Goal: Task Accomplishment & Management: Manage account settings

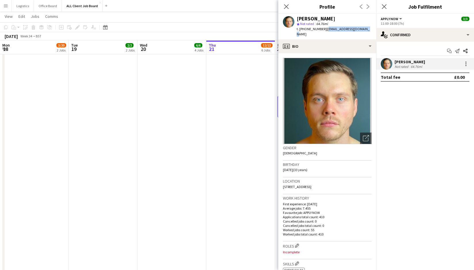
scroll to position [18, 0]
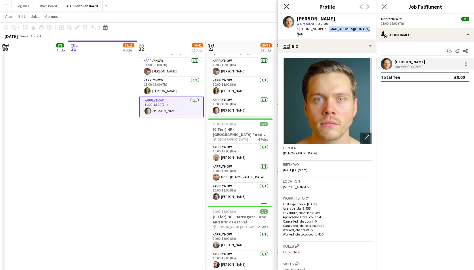
drag, startPoint x: 284, startPoint y: 7, endPoint x: 294, endPoint y: 8, distance: 10.1
click at [284, 7] on icon "Close pop-in" at bounding box center [286, 6] width 5 height 5
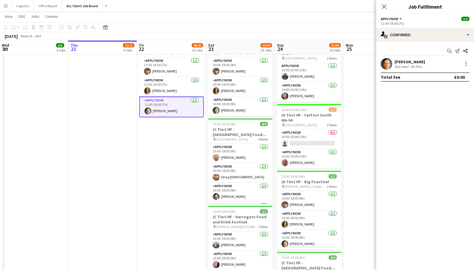
drag, startPoint x: 385, startPoint y: 6, endPoint x: 381, endPoint y: 7, distance: 4.1
click at [385, 6] on icon "Close pop-in" at bounding box center [384, 6] width 5 height 5
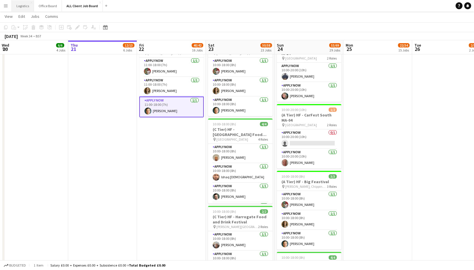
click at [28, 4] on button "Logistics Close" at bounding box center [23, 5] width 22 height 11
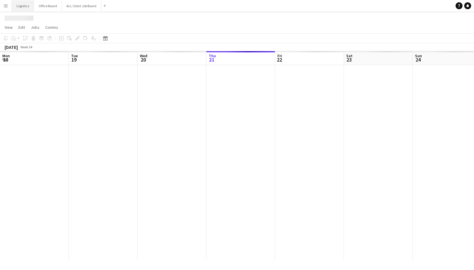
scroll to position [0, 137]
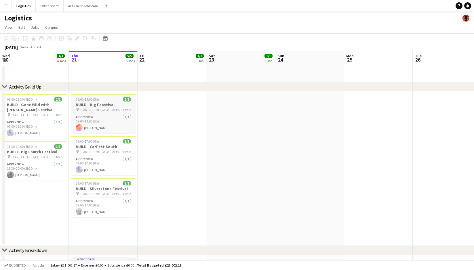
click at [110, 110] on span "START AT THE [GEOGRAPHIC_DATA]" at bounding box center [100, 110] width 43 height 4
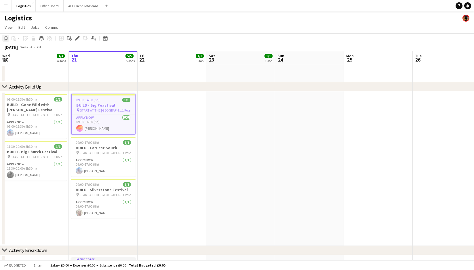
click at [5, 38] on icon at bounding box center [5, 38] width 3 height 4
drag, startPoint x: 151, startPoint y: 97, endPoint x: 74, endPoint y: 61, distance: 85.2
click at [151, 97] on app-date-cell at bounding box center [171, 168] width 69 height 154
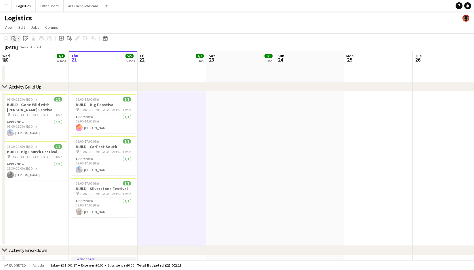
click at [14, 38] on icon "Paste" at bounding box center [14, 38] width 5 height 5
click at [21, 46] on div "Paste Command V Paste with crew Command Shift V" at bounding box center [37, 54] width 55 height 25
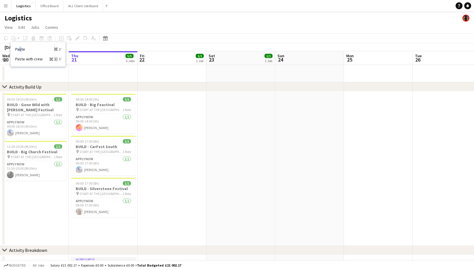
drag, startPoint x: 20, startPoint y: 49, endPoint x: 58, endPoint y: 64, distance: 40.3
click at [20, 49] on link "Paste Command V" at bounding box center [37, 49] width 45 height 5
drag, startPoint x: 172, startPoint y: 106, endPoint x: 144, endPoint y: 91, distance: 31.0
click at [172, 105] on app-date-cell at bounding box center [171, 168] width 69 height 154
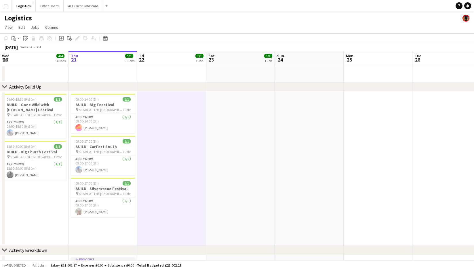
drag, startPoint x: 14, startPoint y: 39, endPoint x: 18, endPoint y: 45, distance: 6.8
click at [15, 39] on icon "Paste" at bounding box center [14, 38] width 5 height 5
drag, startPoint x: 20, startPoint y: 47, endPoint x: 119, endPoint y: 101, distance: 112.9
click at [20, 47] on link "Paste Command V" at bounding box center [37, 49] width 45 height 5
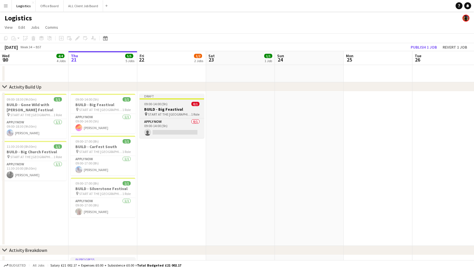
drag, startPoint x: 169, startPoint y: 113, endPoint x: 161, endPoint y: 95, distance: 19.3
click at [169, 113] on span "START AT THE [GEOGRAPHIC_DATA]" at bounding box center [169, 114] width 43 height 4
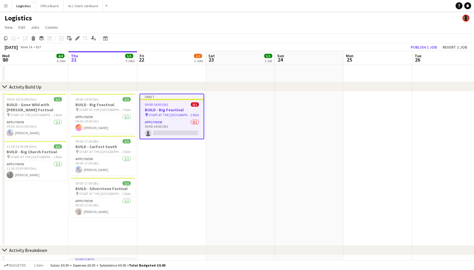
scroll to position [0, 138]
drag, startPoint x: 78, startPoint y: 38, endPoint x: 167, endPoint y: 94, distance: 105.8
click at [78, 38] on icon "Edit" at bounding box center [77, 38] width 5 height 5
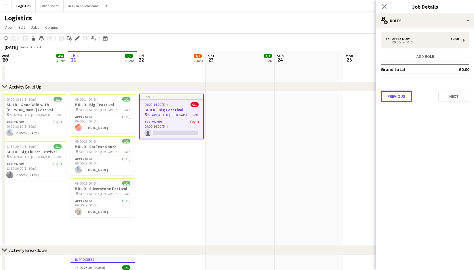
click at [388, 98] on button "Previous" at bounding box center [396, 97] width 31 height 12
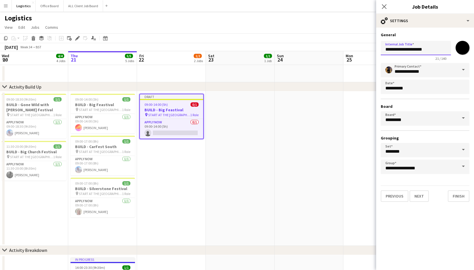
drag, startPoint x: 400, startPoint y: 49, endPoint x: 437, endPoint y: 51, distance: 36.8
click at [437, 50] on input "**********" at bounding box center [416, 48] width 70 height 14
paste input "**"
type input "**********"
click at [420, 194] on button "Next" at bounding box center [418, 196] width 19 height 12
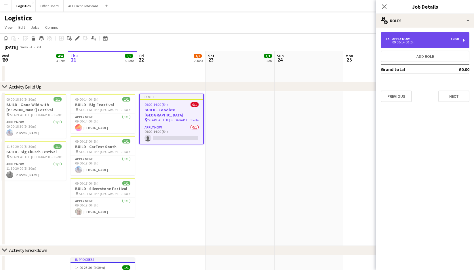
click at [400, 47] on div "1 x APPLY NOW £0.00 09:00-14:00 (5h)" at bounding box center [425, 40] width 89 height 16
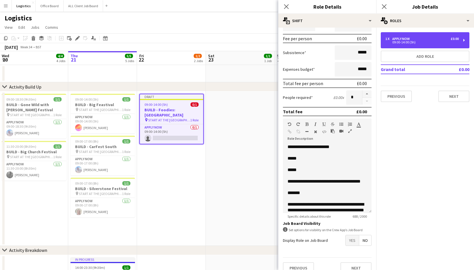
scroll to position [90, 0]
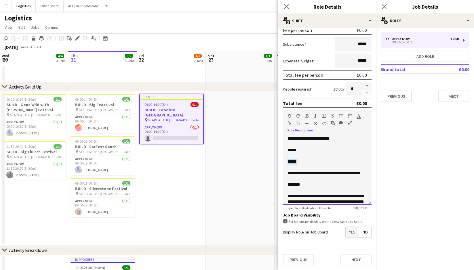
drag, startPoint x: 303, startPoint y: 163, endPoint x: 286, endPoint y: 162, distance: 16.4
click at [286, 162] on div "**********" at bounding box center [327, 170] width 89 height 69
drag, startPoint x: 303, startPoint y: 180, endPoint x: 286, endPoint y: 174, distance: 18.5
click at [286, 174] on div "**********" at bounding box center [327, 170] width 89 height 69
drag, startPoint x: 306, startPoint y: 177, endPoint x: 287, endPoint y: 178, distance: 18.7
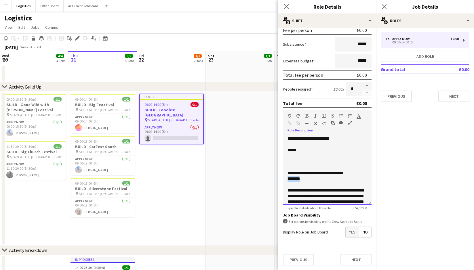
click at [287, 178] on p "*******" at bounding box center [326, 179] width 79 height 6
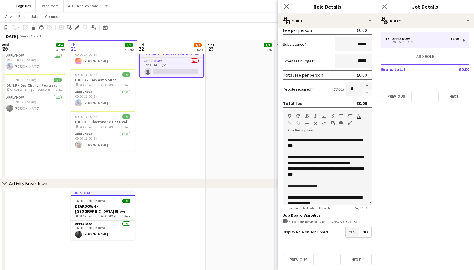
scroll to position [102, 0]
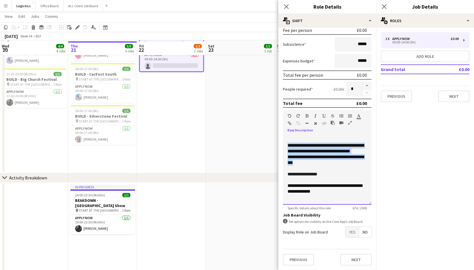
drag, startPoint x: 303, startPoint y: 165, endPoint x: 284, endPoint y: 147, distance: 26.5
click at [284, 147] on div "**********" at bounding box center [327, 170] width 89 height 69
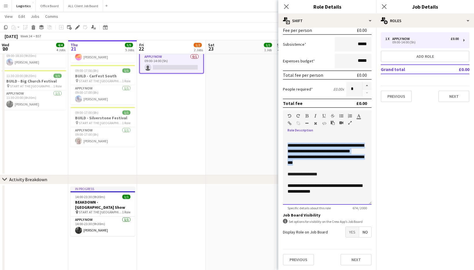
scroll to position [70, 0]
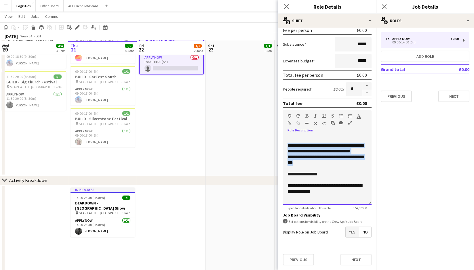
click at [284, 147] on div "**********" at bounding box center [327, 170] width 89 height 69
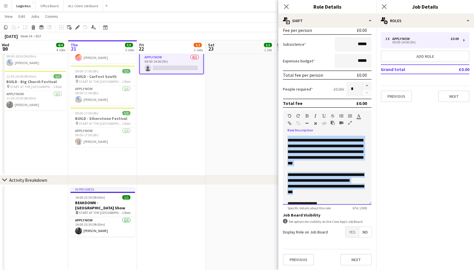
scroll to position [0, 0]
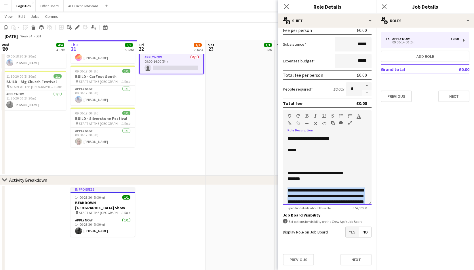
drag, startPoint x: 302, startPoint y: 163, endPoint x: 286, endPoint y: 190, distance: 31.3
click at [286, 190] on div "**********" at bounding box center [327, 170] width 89 height 69
drag, startPoint x: 323, startPoint y: 190, endPoint x: 302, endPoint y: 191, distance: 20.4
click at [302, 191] on p "********* ********" at bounding box center [326, 191] width 79 height 6
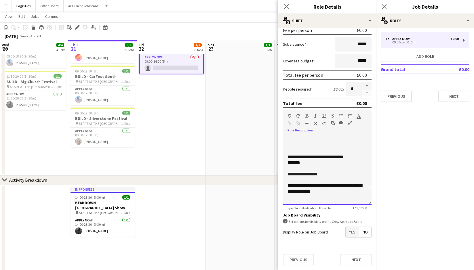
scroll to position [70, 0]
drag, startPoint x: 340, startPoint y: 192, endPoint x: 310, endPoint y: 192, distance: 30.2
click at [288, 189] on p "**********" at bounding box center [326, 189] width 79 height 12
click at [337, 192] on p "**********" at bounding box center [326, 189] width 79 height 12
drag, startPoint x: 337, startPoint y: 192, endPoint x: 316, endPoint y: 186, distance: 21.5
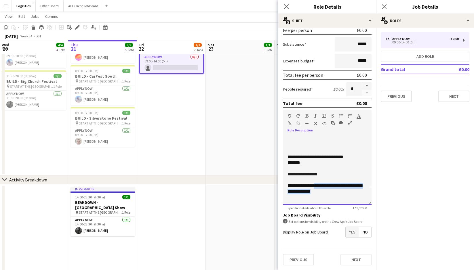
click at [316, 186] on p "**********" at bounding box center [326, 189] width 79 height 12
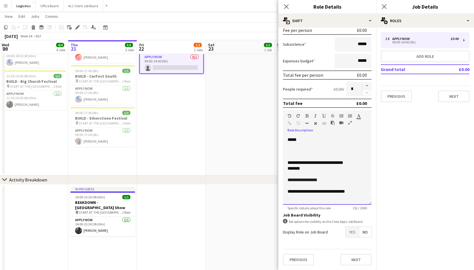
scroll to position [16, 0]
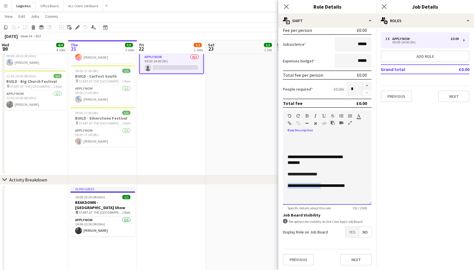
drag, startPoint x: 323, startPoint y: 186, endPoint x: 289, endPoint y: 187, distance: 34.5
click at [287, 187] on p "**********" at bounding box center [326, 186] width 79 height 6
copy p "**********"
click at [289, 193] on p at bounding box center [326, 192] width 79 height 6
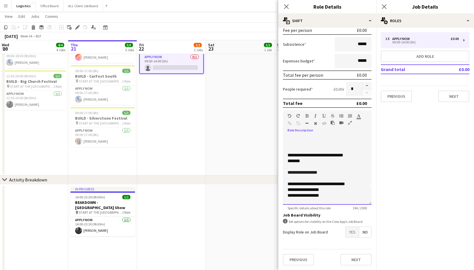
drag, startPoint x: 292, startPoint y: 189, endPoint x: 291, endPoint y: 194, distance: 5.2
click at [292, 190] on span "**********" at bounding box center [299, 190] width 24 height 4
click at [292, 198] on span "**********" at bounding box center [299, 195] width 24 height 4
click at [332, 198] on p "**********" at bounding box center [326, 196] width 79 height 6
drag, startPoint x: 303, startPoint y: 195, endPoint x: 310, endPoint y: 199, distance: 8.9
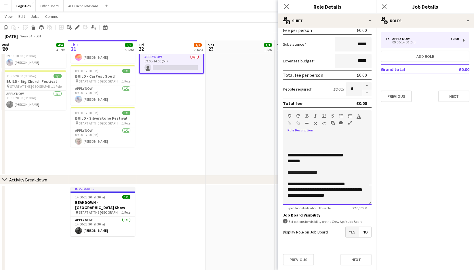
click at [312, 192] on span "**********" at bounding box center [337, 190] width 50 height 4
drag, startPoint x: 305, startPoint y: 195, endPoint x: 309, endPoint y: 196, distance: 3.6
click at [306, 193] on p "**********" at bounding box center [326, 190] width 79 height 6
click at [304, 193] on p "**********" at bounding box center [326, 190] width 79 height 6
drag, startPoint x: 345, startPoint y: 196, endPoint x: 320, endPoint y: 196, distance: 25.9
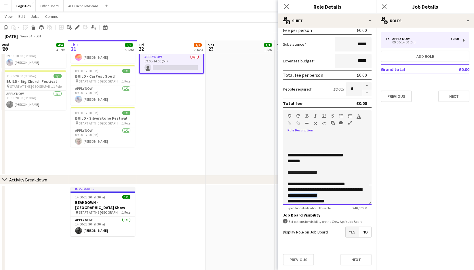
click at [308, 196] on p "**********" at bounding box center [326, 193] width 79 height 12
click at [342, 196] on span "**********" at bounding box center [324, 193] width 74 height 10
drag, startPoint x: 316, startPoint y: 195, endPoint x: 307, endPoint y: 196, distance: 8.1
click at [307, 196] on span "**********" at bounding box center [324, 193] width 74 height 10
drag, startPoint x: 306, startPoint y: 116, endPoint x: 316, endPoint y: 127, distance: 14.7
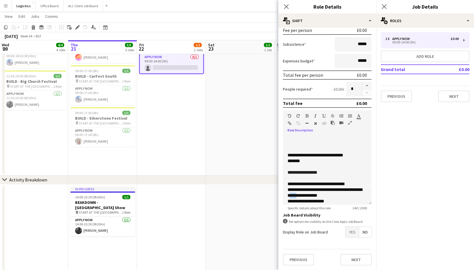
click at [306, 116] on icon "button" at bounding box center [306, 116] width 3 height 4
click at [346, 194] on p "**********" at bounding box center [326, 193] width 79 height 12
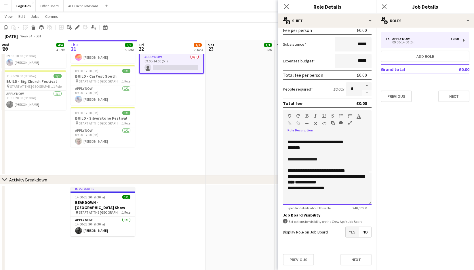
scroll to position [32, 0]
click at [294, 194] on p at bounding box center [326, 193] width 79 height 6
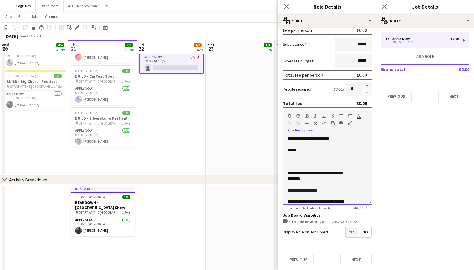
click at [289, 160] on p at bounding box center [326, 162] width 79 height 6
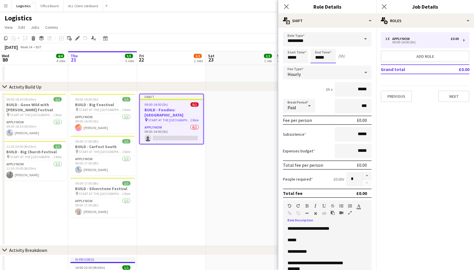
drag, startPoint x: 332, startPoint y: 56, endPoint x: 319, endPoint y: 54, distance: 13.1
click at [331, 56] on input "*****" at bounding box center [322, 56] width 25 height 14
click at [317, 46] on div at bounding box center [317, 46] width 12 height 6
click at [318, 46] on div at bounding box center [317, 46] width 12 height 6
type input "*****"
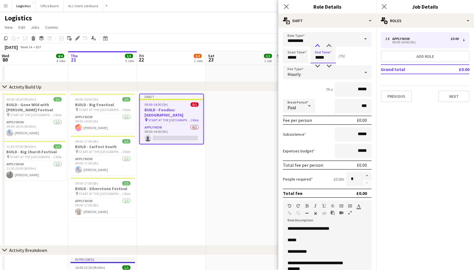
click at [318, 46] on div at bounding box center [317, 46] width 12 height 6
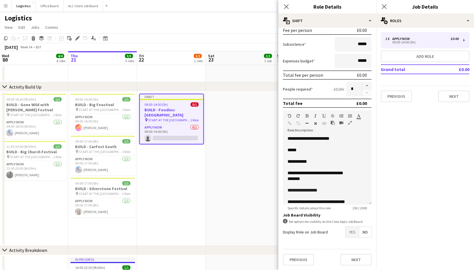
scroll to position [33, 0]
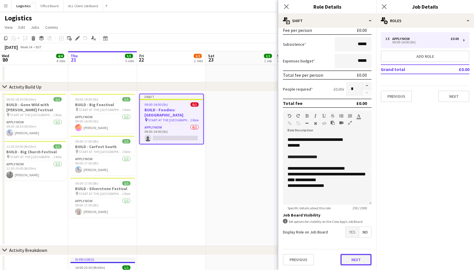
click at [357, 261] on button "Next" at bounding box center [355, 260] width 31 height 12
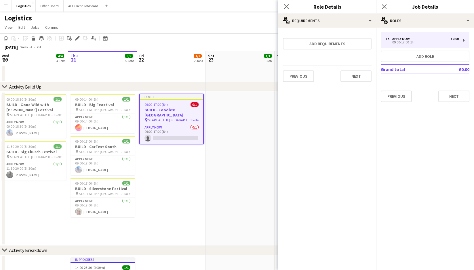
scroll to position [0, 0]
click at [354, 79] on button "Next" at bounding box center [355, 76] width 31 height 12
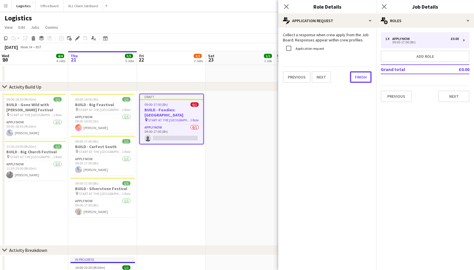
drag, startPoint x: 363, startPoint y: 78, endPoint x: 357, endPoint y: 81, distance: 6.3
click at [362, 78] on button "Finish" at bounding box center [361, 77] width 22 height 12
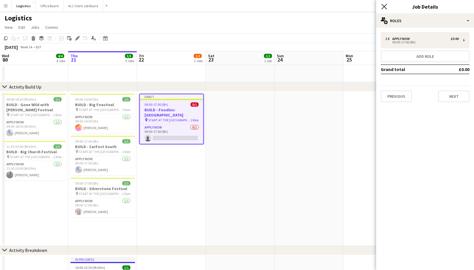
click at [383, 8] on icon "Close pop-in" at bounding box center [383, 6] width 5 height 5
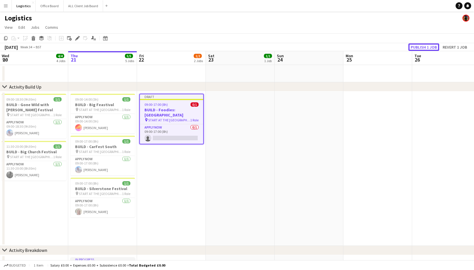
click at [420, 48] on button "Publish 1 job" at bounding box center [423, 46] width 31 height 7
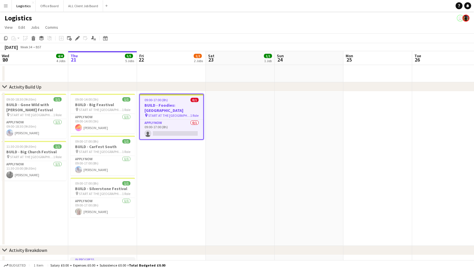
click at [168, 105] on h3 "BUILD - Foodies: [GEOGRAPHIC_DATA]" at bounding box center [171, 108] width 63 height 10
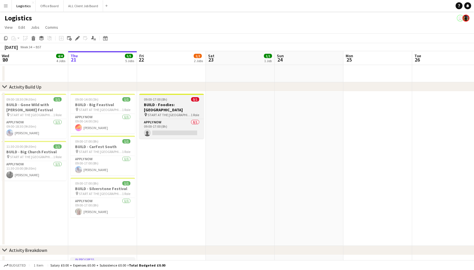
scroll to position [0, 138]
drag, startPoint x: 157, startPoint y: 99, endPoint x: 158, endPoint y: 103, distance: 3.7
click at [157, 99] on span "09:00-17:00 (8h)" at bounding box center [155, 99] width 23 height 4
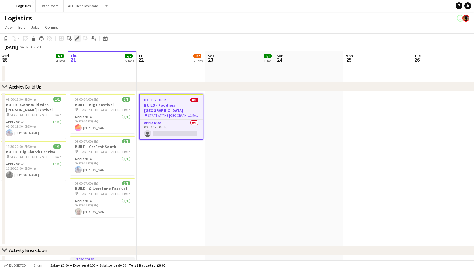
click at [77, 37] on icon at bounding box center [77, 38] width 3 height 3
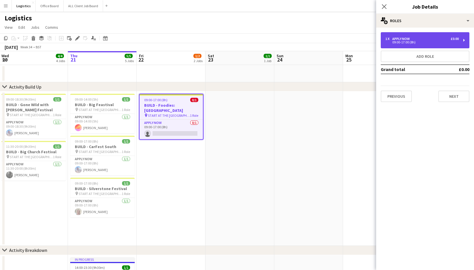
drag, startPoint x: 400, startPoint y: 38, endPoint x: 400, endPoint y: 100, distance: 62.1
click at [400, 37] on div "APPLY NOW" at bounding box center [402, 39] width 20 height 4
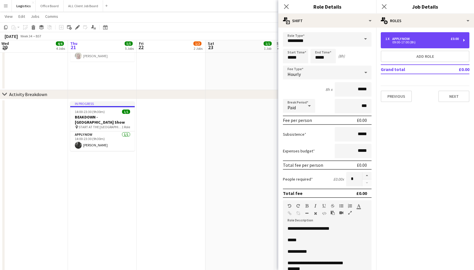
scroll to position [157, 0]
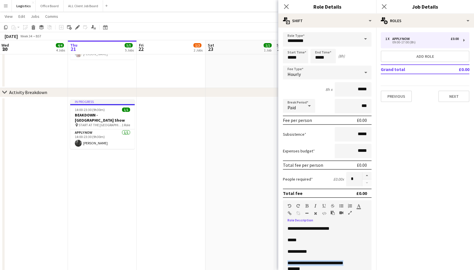
drag, startPoint x: 356, startPoint y: 261, endPoint x: 297, endPoint y: 267, distance: 59.0
click at [286, 262] on div "**********" at bounding box center [327, 260] width 89 height 69
copy p "**********"
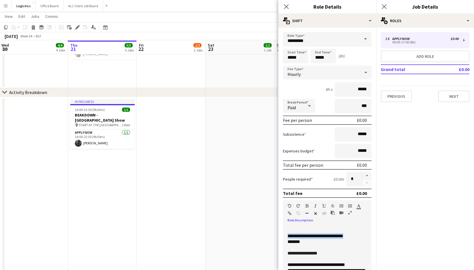
scroll to position [33, 0]
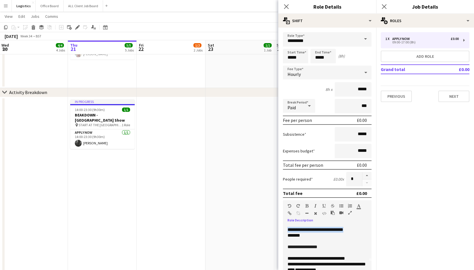
paste div
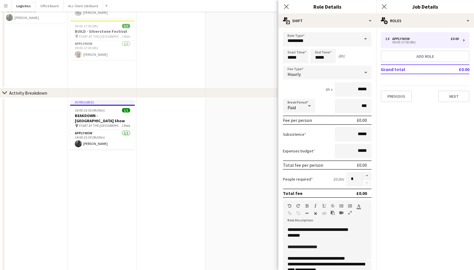
scroll to position [0, 0]
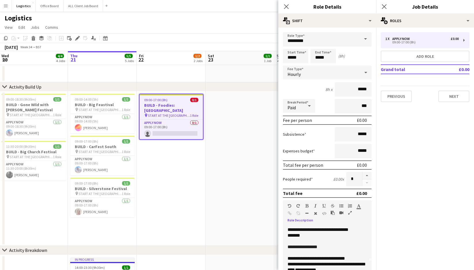
click at [167, 104] on h3 "BUILD - Foodies: [GEOGRAPHIC_DATA]" at bounding box center [170, 108] width 63 height 10
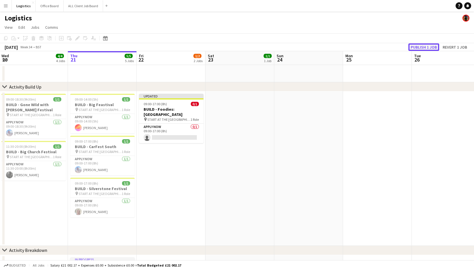
click at [427, 48] on button "Publish 1 job" at bounding box center [423, 46] width 31 height 7
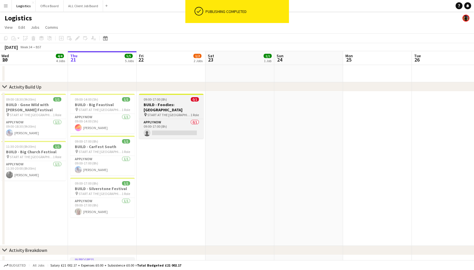
click at [167, 100] on div "09:00-17:00 (8h) 0/1" at bounding box center [171, 99] width 64 height 4
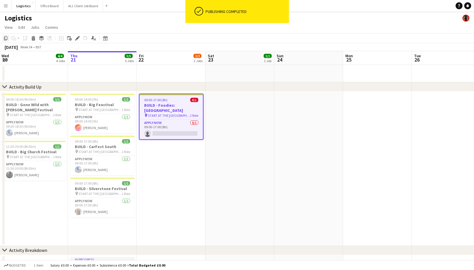
click at [7, 38] on icon "Copy" at bounding box center [5, 38] width 5 height 5
click at [167, 139] on app-date-cell "09:00-17:00 (8h) 0/1 BUILD - Foodies: [GEOGRAPHIC_DATA] pin START AT THE WAREHO…" at bounding box center [171, 168] width 69 height 154
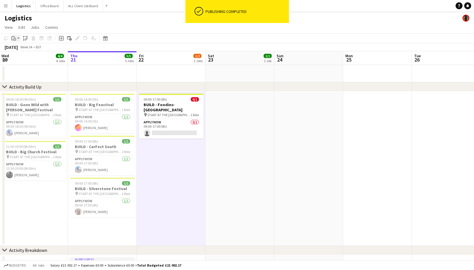
click at [14, 38] on icon at bounding box center [15, 39] width 3 height 3
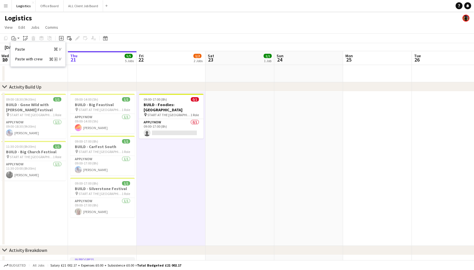
click at [20, 49] on link "Paste Command V" at bounding box center [37, 49] width 45 height 5
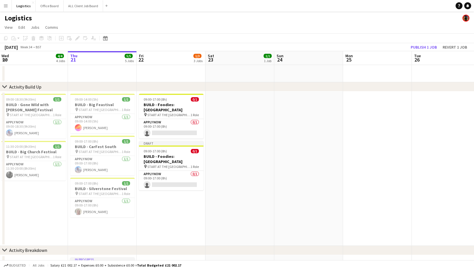
click at [158, 196] on app-date-cell "09:00-17:00 (8h) 0/1 BUILD - Foodies: [GEOGRAPHIC_DATA] pin START AT THE WAREHO…" at bounding box center [171, 168] width 69 height 154
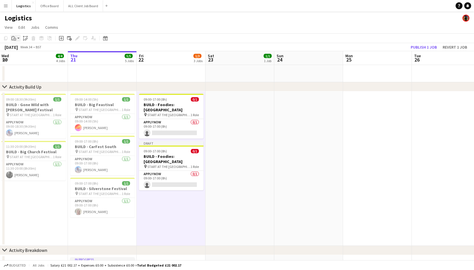
click at [15, 39] on icon "Paste" at bounding box center [14, 38] width 5 height 5
click at [24, 58] on link "Paste with crew Command Shift V" at bounding box center [37, 58] width 45 height 5
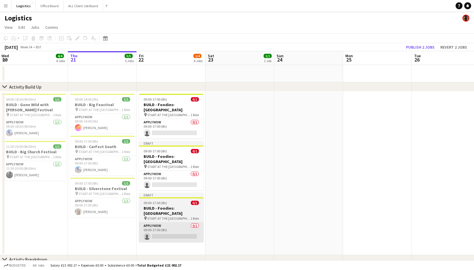
drag, startPoint x: 168, startPoint y: 234, endPoint x: 163, endPoint y: 226, distance: 9.2
click at [168, 233] on app-date-cell "09:00-17:00 (8h) 0/1 BUILD - Foodies: [GEOGRAPHIC_DATA] pin START AT THE WAREHO…" at bounding box center [171, 173] width 69 height 164
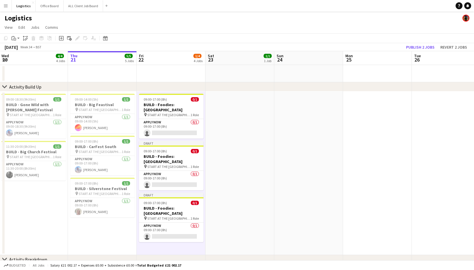
drag, startPoint x: 14, startPoint y: 39, endPoint x: 31, endPoint y: 57, distance: 25.6
click at [15, 38] on icon "Paste" at bounding box center [14, 38] width 5 height 5
click at [163, 234] on app-date-cell "09:00-17:00 (8h) 0/1 BUILD - Foodies: [GEOGRAPHIC_DATA] pin START AT THE WAREHO…" at bounding box center [171, 173] width 69 height 164
click at [23, 48] on link "Paste Command V" at bounding box center [37, 49] width 45 height 5
drag, startPoint x: 144, startPoint y: 234, endPoint x: 137, endPoint y: 210, distance: 25.8
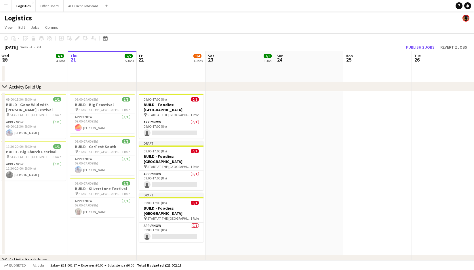
click at [144, 234] on app-date-cell "09:00-17:00 (8h) 0/1 BUILD - Foodies: [GEOGRAPHIC_DATA] pin START AT THE WAREHO…" at bounding box center [171, 173] width 69 height 164
click at [15, 38] on icon "Paste" at bounding box center [14, 38] width 5 height 5
click at [24, 48] on link "Paste Command V" at bounding box center [37, 49] width 45 height 5
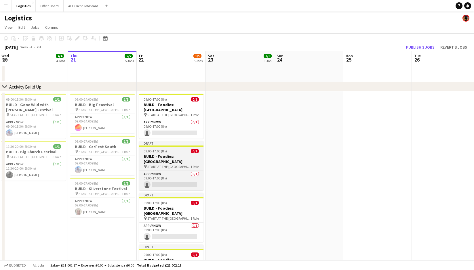
drag, startPoint x: 163, startPoint y: 148, endPoint x: 148, endPoint y: 154, distance: 16.4
click at [163, 148] on app-job-card "Draft 09:00-17:00 (8h) 0/1 BUILD - Foodies: [GEOGRAPHIC_DATA] pin START AT THE …" at bounding box center [171, 165] width 64 height 49
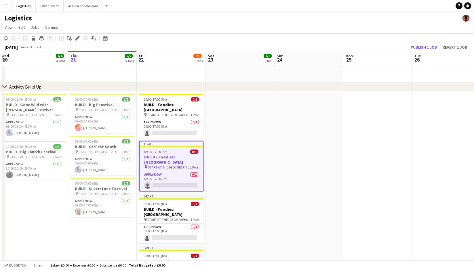
drag, startPoint x: 78, startPoint y: 39, endPoint x: 164, endPoint y: 74, distance: 92.8
click at [78, 39] on icon "Edit" at bounding box center [77, 38] width 5 height 5
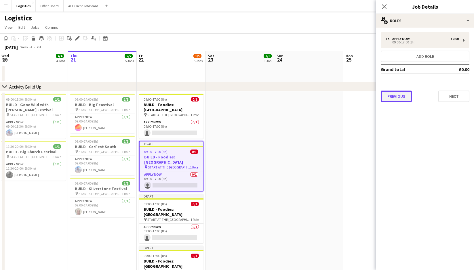
click at [391, 97] on button "Previous" at bounding box center [396, 97] width 31 height 12
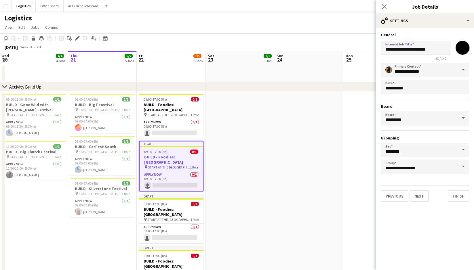
drag, startPoint x: 401, startPoint y: 51, endPoint x: 451, endPoint y: 51, distance: 50.0
click at [451, 51] on div "**********" at bounding box center [425, 50] width 89 height 22
paste input "**********"
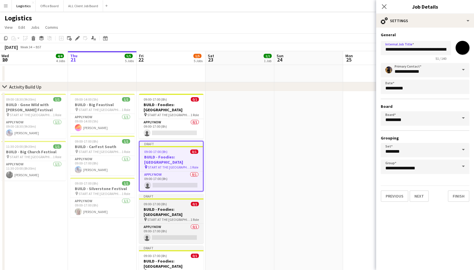
click at [173, 217] on span "START AT THE [GEOGRAPHIC_DATA]" at bounding box center [168, 219] width 43 height 4
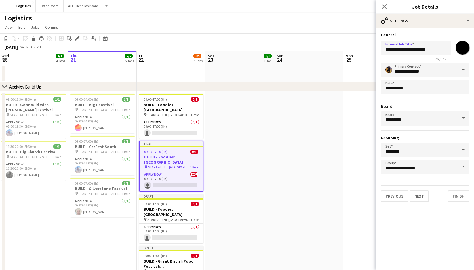
drag, startPoint x: 401, startPoint y: 50, endPoint x: 452, endPoint y: 51, distance: 50.6
click at [452, 51] on div "**********" at bounding box center [425, 50] width 89 height 22
paste input "**********"
click at [173, 259] on h3 "BUILD - Great British Food Festival: [GEOGRAPHIC_DATA]" at bounding box center [171, 264] width 64 height 10
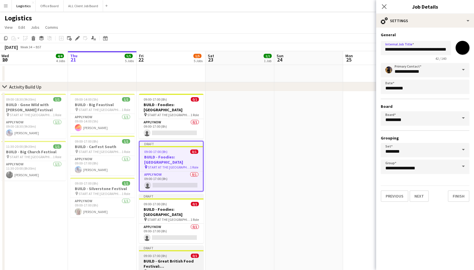
type input "**********"
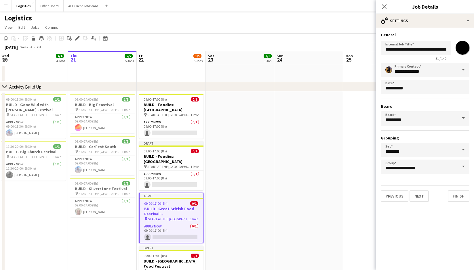
drag, startPoint x: 171, startPoint y: 201, endPoint x: 172, endPoint y: 183, distance: 18.1
click at [171, 206] on h3 "BUILD - Great British Food Festival: [GEOGRAPHIC_DATA]" at bounding box center [170, 211] width 63 height 10
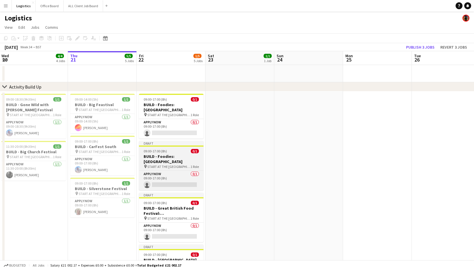
click at [167, 149] on div "09:00-17:00 (8h) 0/1" at bounding box center [171, 151] width 64 height 4
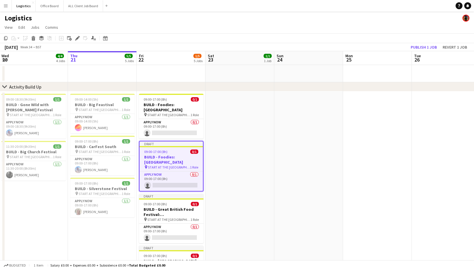
scroll to position [0, 139]
drag, startPoint x: 79, startPoint y: 37, endPoint x: 125, endPoint y: 51, distance: 48.2
click at [79, 37] on icon at bounding box center [78, 36] width 1 height 1
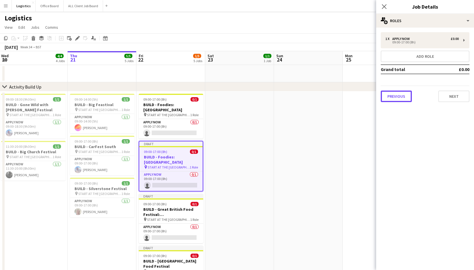
click at [391, 95] on button "Previous" at bounding box center [396, 97] width 31 height 12
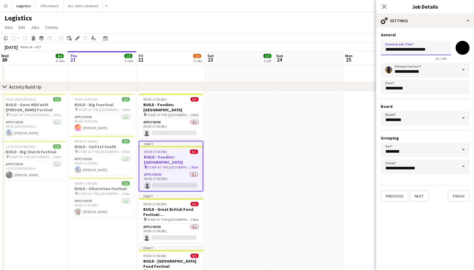
drag, startPoint x: 401, startPoint y: 49, endPoint x: 449, endPoint y: 50, distance: 48.3
click at [449, 50] on input "**********" at bounding box center [416, 48] width 70 height 14
paste input "**********"
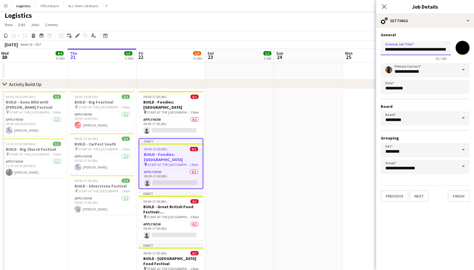
type input "**********"
click at [420, 196] on button "Next" at bounding box center [418, 196] width 19 height 12
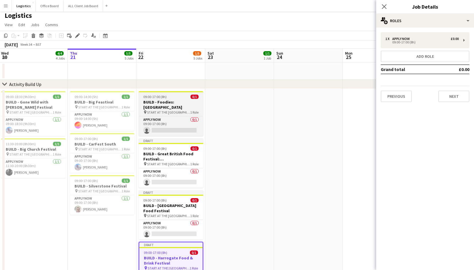
click at [169, 110] on span "START AT THE [GEOGRAPHIC_DATA]" at bounding box center [168, 112] width 43 height 4
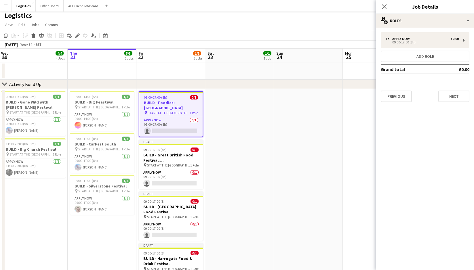
scroll to position [0, 145]
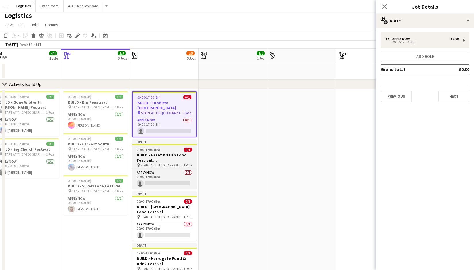
click at [159, 152] on h3 "BUILD - Great British Food Festival: [GEOGRAPHIC_DATA]" at bounding box center [164, 157] width 64 height 10
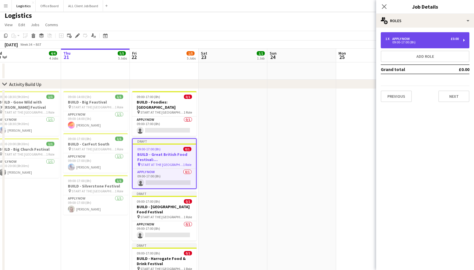
drag, startPoint x: 409, startPoint y: 41, endPoint x: 405, endPoint y: 43, distance: 4.1
click at [409, 41] on div "09:00-17:00 (8h)" at bounding box center [421, 42] width 73 height 3
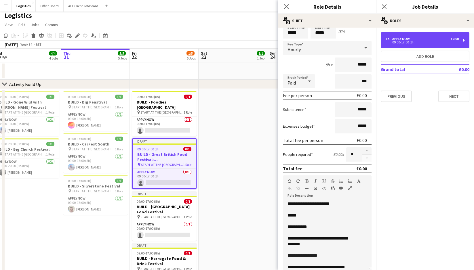
scroll to position [26, 0]
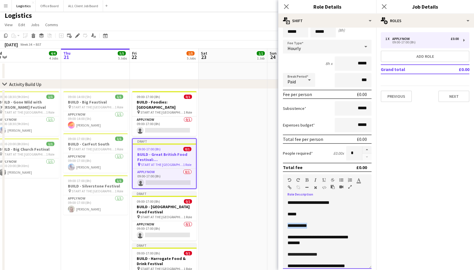
drag, startPoint x: 308, startPoint y: 227, endPoint x: 280, endPoint y: 227, distance: 27.9
click at [280, 227] on form "**********" at bounding box center [327, 170] width 98 height 328
drag, startPoint x: 307, startPoint y: 243, endPoint x: 289, endPoint y: 239, distance: 18.0
click at [286, 235] on div "**********" at bounding box center [327, 234] width 89 height 69
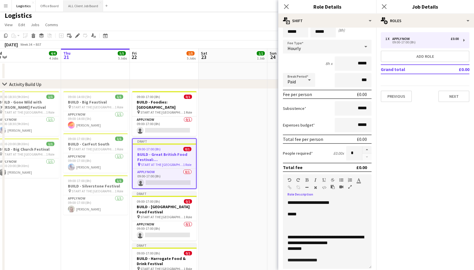
click at [81, 7] on button "ALL Client Job Board Close" at bounding box center [83, 5] width 39 height 11
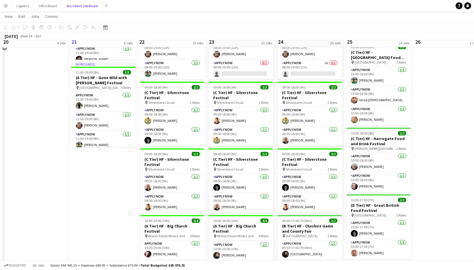
scroll to position [374, 0]
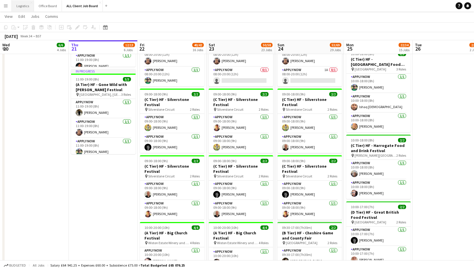
click at [21, 5] on button "Logistics Close" at bounding box center [23, 5] width 22 height 11
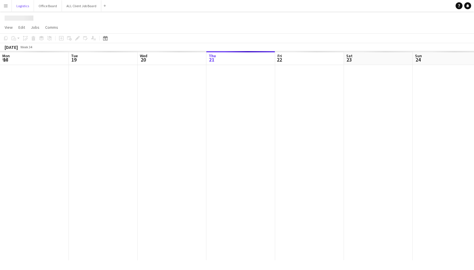
scroll to position [0, 137]
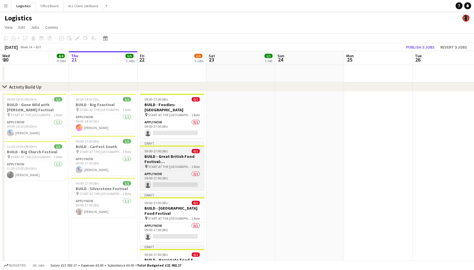
click at [163, 155] on h3 "BUILD - Great British Food Festival: [GEOGRAPHIC_DATA]" at bounding box center [172, 159] width 64 height 10
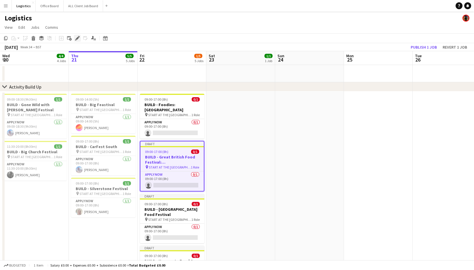
click at [78, 39] on icon at bounding box center [77, 38] width 3 height 3
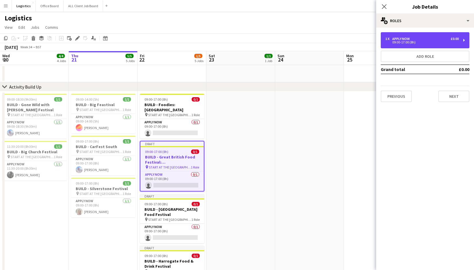
drag, startPoint x: 399, startPoint y: 39, endPoint x: 393, endPoint y: 50, distance: 12.9
click at [399, 39] on div "APPLY NOW" at bounding box center [402, 39] width 20 height 4
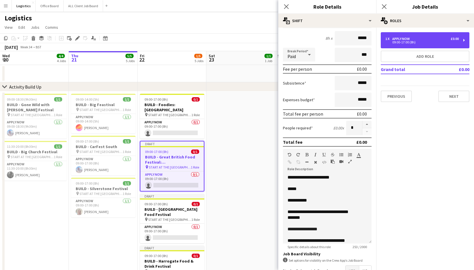
scroll to position [53, 0]
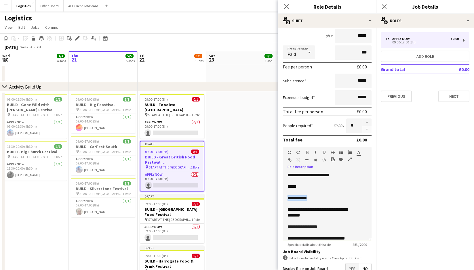
drag, startPoint x: 317, startPoint y: 199, endPoint x: 285, endPoint y: 199, distance: 31.6
click at [285, 199] on div "**********" at bounding box center [327, 206] width 89 height 69
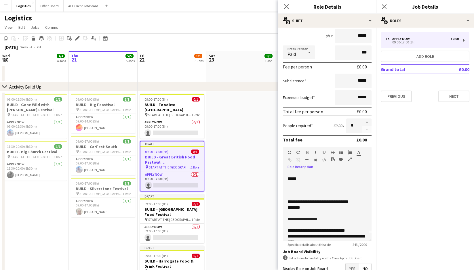
scroll to position [0, 0]
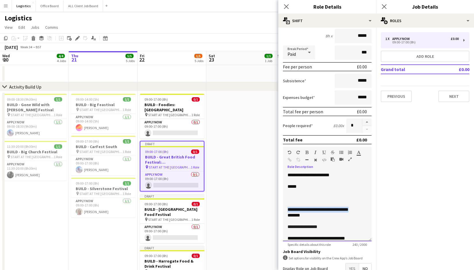
drag, startPoint x: 359, startPoint y: 209, endPoint x: 287, endPoint y: 210, distance: 71.3
click at [287, 210] on p "**********" at bounding box center [326, 210] width 79 height 6
drag, startPoint x: 305, startPoint y: 221, endPoint x: 288, endPoint y: 222, distance: 16.7
click at [288, 222] on p "*******" at bounding box center [326, 221] width 79 height 6
click at [309, 233] on span "**********" at bounding box center [302, 232] width 30 height 4
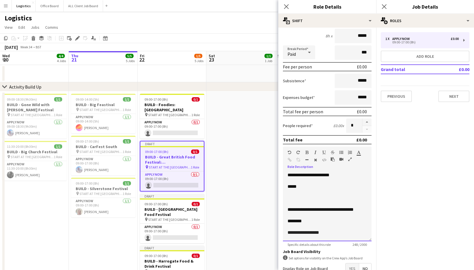
click at [312, 223] on p "********" at bounding box center [326, 221] width 79 height 6
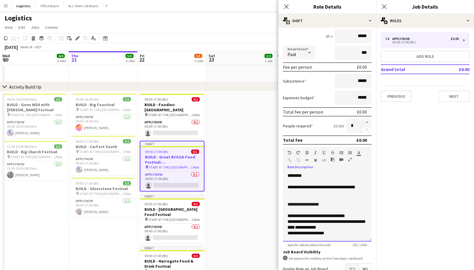
scroll to position [50, 0]
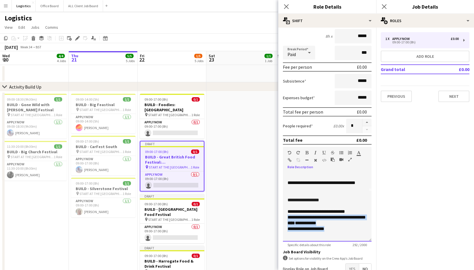
drag, startPoint x: 332, startPoint y: 228, endPoint x: 286, endPoint y: 217, distance: 46.4
click at [286, 217] on div "**********" at bounding box center [327, 207] width 89 height 69
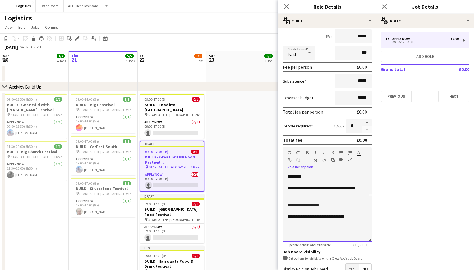
scroll to position [45, 0]
drag, startPoint x: 292, startPoint y: 217, endPoint x: 291, endPoint y: 225, distance: 8.3
click at [292, 217] on span "**********" at bounding box center [299, 217] width 24 height 4
click at [288, 230] on p at bounding box center [326, 228] width 79 height 6
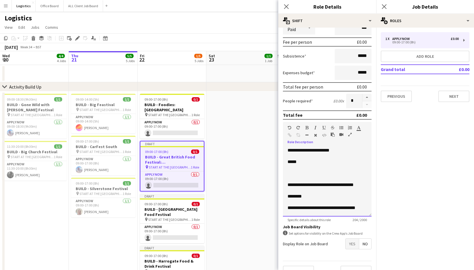
scroll to position [79, 0]
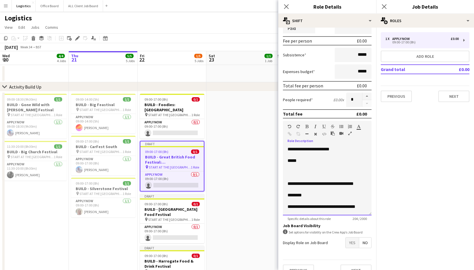
click at [290, 171] on p at bounding box center [326, 172] width 79 height 6
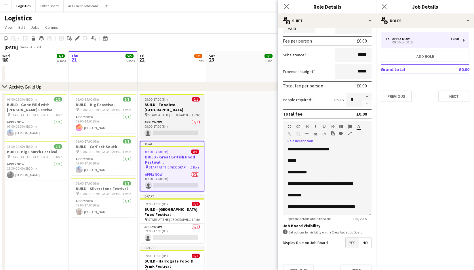
click at [165, 102] on h3 "BUILD - Foodies: [GEOGRAPHIC_DATA]" at bounding box center [172, 107] width 64 height 10
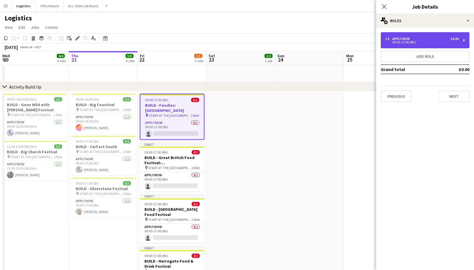
drag, startPoint x: 400, startPoint y: 38, endPoint x: 395, endPoint y: 45, distance: 8.5
click at [402, 38] on div "APPLY NOW" at bounding box center [402, 39] width 20 height 4
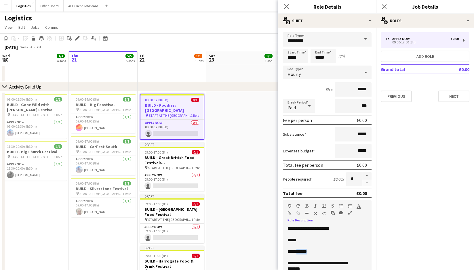
drag, startPoint x: 317, startPoint y: 251, endPoint x: 299, endPoint y: 252, distance: 17.3
click at [300, 252] on p "**********" at bounding box center [326, 252] width 79 height 6
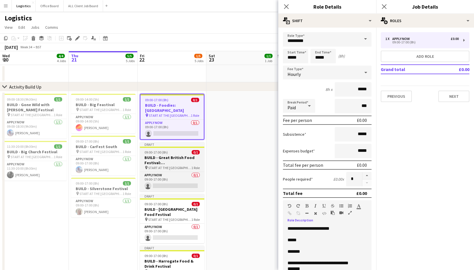
drag, startPoint x: 169, startPoint y: 147, endPoint x: 173, endPoint y: 153, distance: 7.1
click at [168, 150] on div "09:00-17:00 (8h) 0/1" at bounding box center [172, 152] width 64 height 4
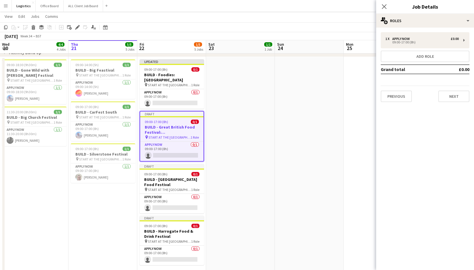
scroll to position [35, 0]
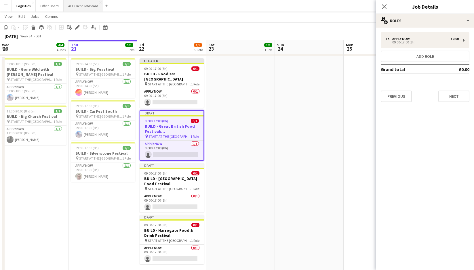
click at [80, 7] on button "ALL Client Job Board Close" at bounding box center [83, 5] width 39 height 11
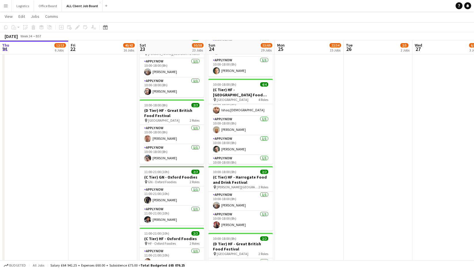
scroll to position [18, 0]
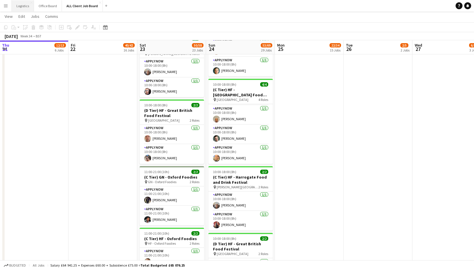
click at [22, 6] on button "Logistics Close" at bounding box center [23, 5] width 22 height 11
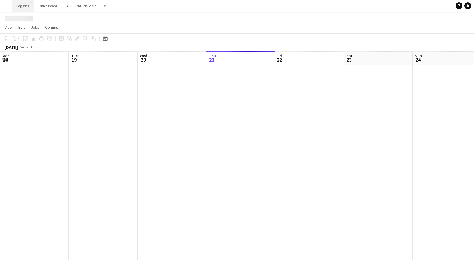
scroll to position [0, 137]
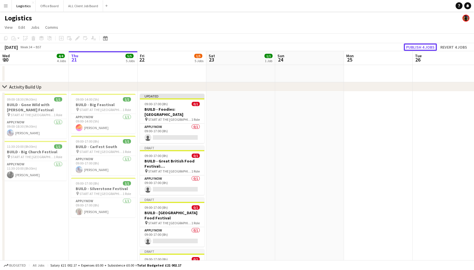
click at [419, 46] on button "Publish 4 jobs" at bounding box center [420, 46] width 33 height 7
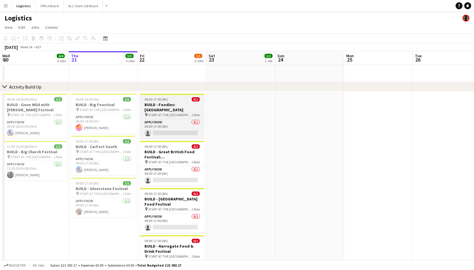
click at [173, 107] on h3 "BUILD - Foodies: [GEOGRAPHIC_DATA]" at bounding box center [172, 107] width 64 height 10
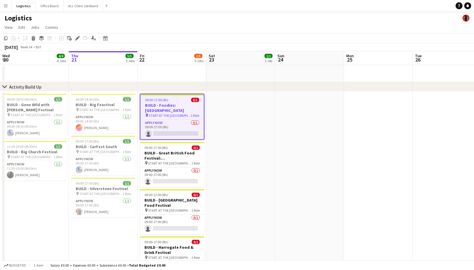
click at [77, 38] on icon "Edit" at bounding box center [77, 38] width 5 height 5
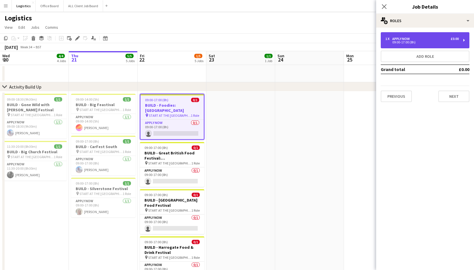
click at [408, 46] on div "1 x APPLY NOW £0.00 09:00-17:00 (8h)" at bounding box center [425, 40] width 89 height 16
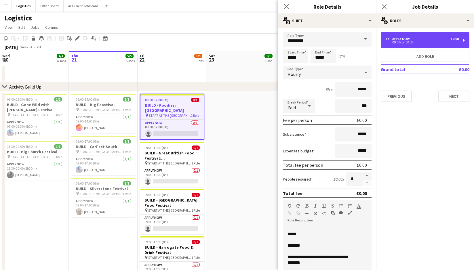
scroll to position [10, 0]
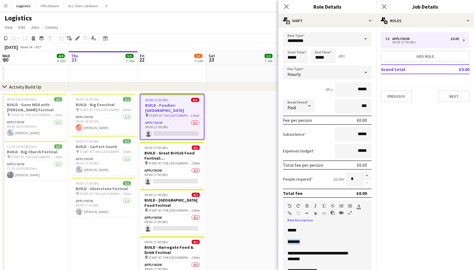
drag, startPoint x: 304, startPoint y: 241, endPoint x: 287, endPoint y: 242, distance: 17.3
click at [287, 242] on div "**********" at bounding box center [327, 260] width 89 height 69
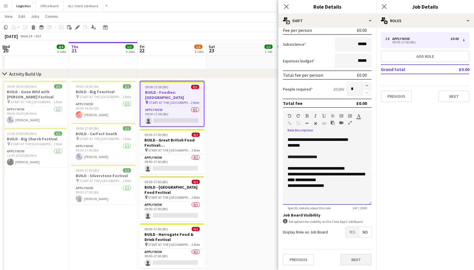
scroll to position [15, 0]
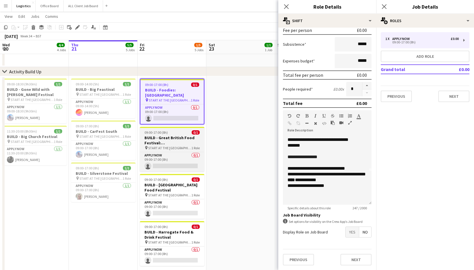
click at [154, 135] on h3 "BUILD - Great British Food Festival: [GEOGRAPHIC_DATA]" at bounding box center [172, 140] width 64 height 10
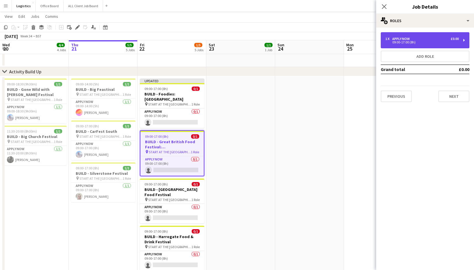
click at [404, 42] on div "09:00-17:00 (8h)" at bounding box center [421, 42] width 73 height 3
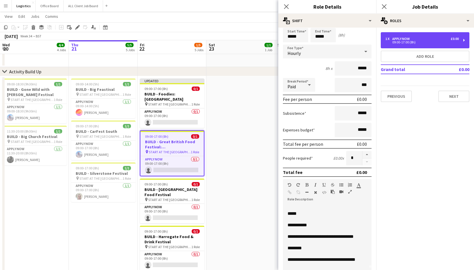
scroll to position [4, 0]
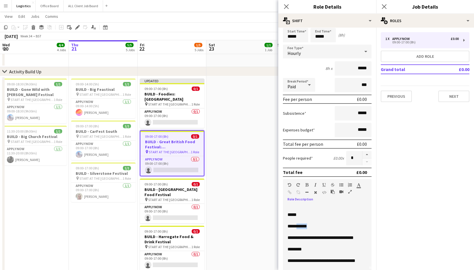
drag, startPoint x: 316, startPoint y: 226, endPoint x: 300, endPoint y: 227, distance: 16.1
click at [299, 227] on p "**********" at bounding box center [326, 226] width 79 height 6
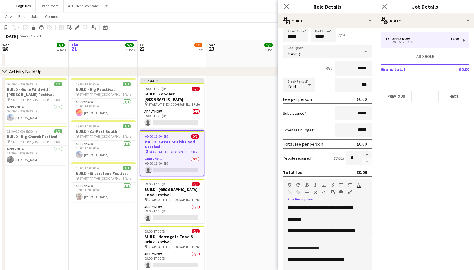
scroll to position [39, 0]
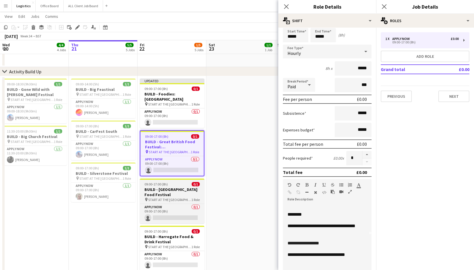
click at [164, 187] on h3 "BUILD - [GEOGRAPHIC_DATA] Food Festival" at bounding box center [172, 192] width 64 height 10
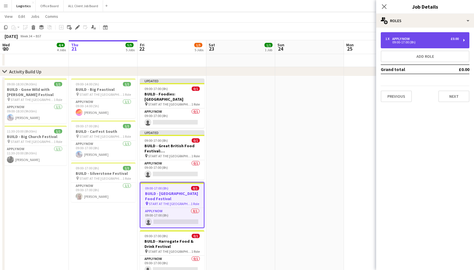
click at [406, 46] on div "1 x APPLY NOW £0.00 09:00-17:00 (8h)" at bounding box center [425, 40] width 89 height 16
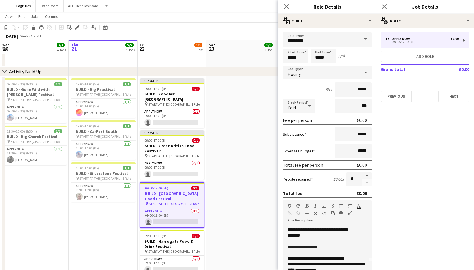
scroll to position [3, 0]
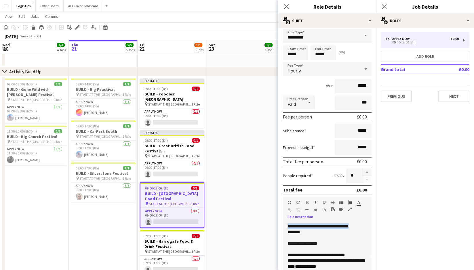
drag, startPoint x: 361, startPoint y: 226, endPoint x: 287, endPoint y: 227, distance: 73.6
click at [287, 227] on p "**********" at bounding box center [326, 226] width 79 height 6
paste div
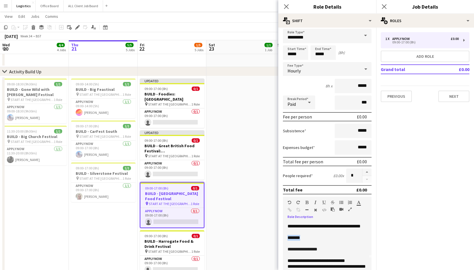
drag, startPoint x: 305, startPoint y: 238, endPoint x: 287, endPoint y: 238, distance: 17.8
click at [287, 238] on p "*******" at bounding box center [326, 238] width 79 height 6
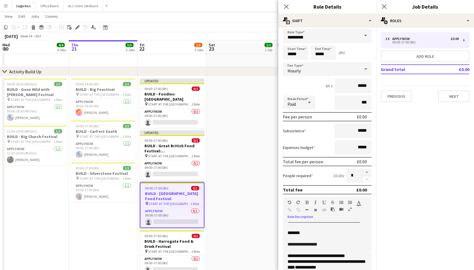
click at [310, 244] on span "**********" at bounding box center [302, 244] width 30 height 4
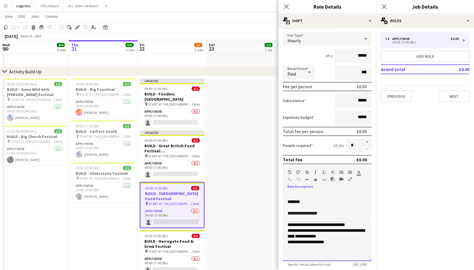
scroll to position [37, 0]
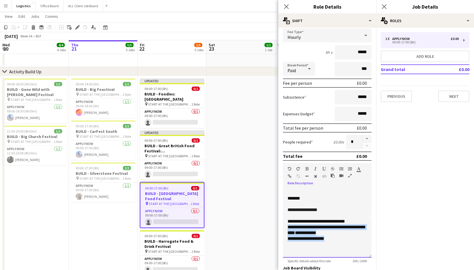
drag, startPoint x: 332, startPoint y: 239, endPoint x: 283, endPoint y: 227, distance: 50.7
click at [283, 227] on div "**********" at bounding box center [327, 223] width 89 height 69
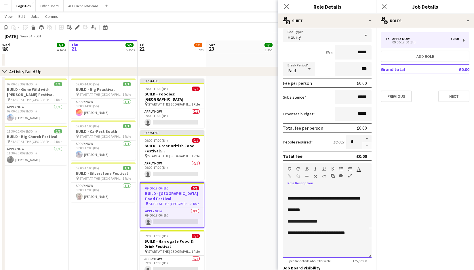
click at [321, 234] on span "**********" at bounding box center [328, 233] width 33 height 4
click at [343, 233] on span "**********" at bounding box center [327, 233] width 31 height 4
drag, startPoint x: 284, startPoint y: 250, endPoint x: 288, endPoint y: 252, distance: 4.4
click at [284, 250] on div "**********" at bounding box center [327, 223] width 89 height 69
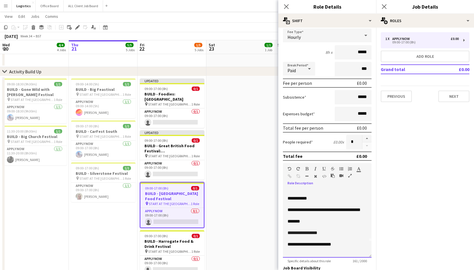
scroll to position [0, 0]
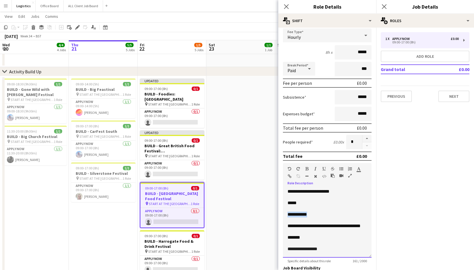
drag, startPoint x: 317, startPoint y: 214, endPoint x: 285, endPoint y: 217, distance: 32.3
click at [285, 217] on div "**********" at bounding box center [327, 223] width 89 height 69
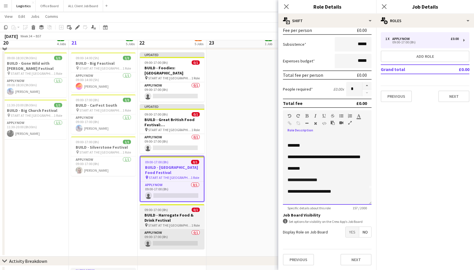
scroll to position [45, 0]
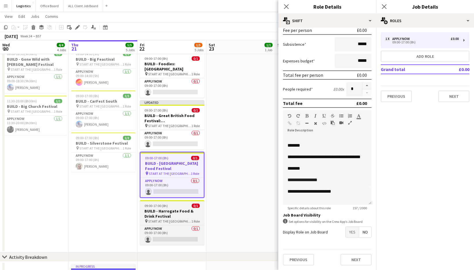
click at [162, 209] on h3 "BUILD - Harrogate Food & Drink Festival" at bounding box center [172, 214] width 64 height 10
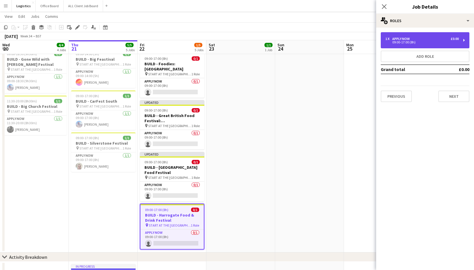
drag, startPoint x: 414, startPoint y: 39, endPoint x: 411, endPoint y: 47, distance: 8.0
click at [414, 39] on div "1 x APPLY NOW £0.00" at bounding box center [421, 39] width 73 height 4
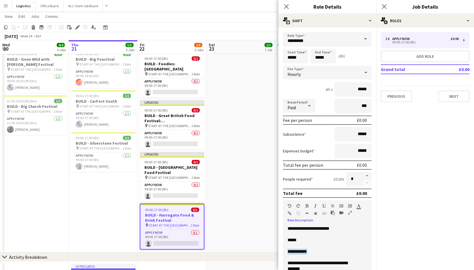
drag, startPoint x: 316, startPoint y: 251, endPoint x: 284, endPoint y: 252, distance: 31.9
click at [284, 252] on div "**********" at bounding box center [327, 260] width 89 height 69
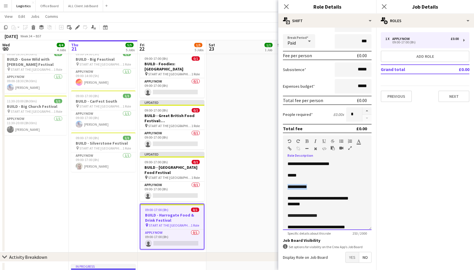
scroll to position [33, 0]
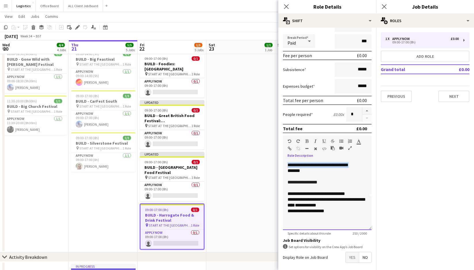
drag, startPoint x: 360, startPoint y: 165, endPoint x: 282, endPoint y: 165, distance: 78.2
click at [282, 165] on form "**********" at bounding box center [327, 131] width 98 height 328
paste div
drag, startPoint x: 305, startPoint y: 170, endPoint x: 286, endPoint y: 170, distance: 18.4
click at [286, 170] on div "**********" at bounding box center [327, 195] width 89 height 69
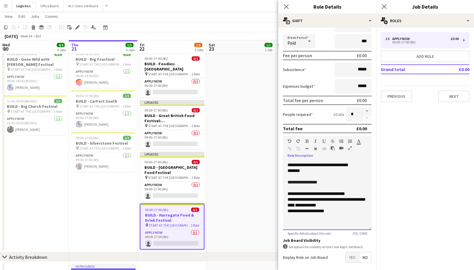
drag, startPoint x: 309, startPoint y: 180, endPoint x: 311, endPoint y: 186, distance: 5.7
click at [310, 181] on span "**********" at bounding box center [302, 182] width 30 height 4
click at [307, 170] on p "*******" at bounding box center [326, 171] width 79 height 6
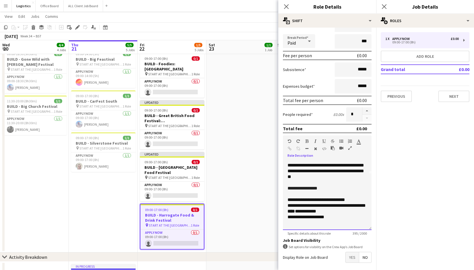
scroll to position [59, 0]
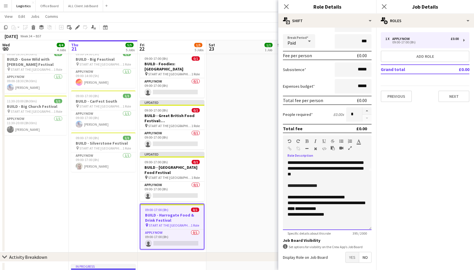
drag, startPoint x: 329, startPoint y: 214, endPoint x: 333, endPoint y: 214, distance: 3.8
click at [329, 214] on p "**********" at bounding box center [326, 215] width 79 height 6
drag, startPoint x: 320, startPoint y: 213, endPoint x: 278, endPoint y: 202, distance: 43.7
click at [278, 202] on form "**********" at bounding box center [327, 131] width 98 height 328
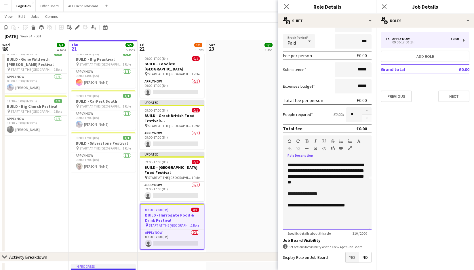
drag, startPoint x: 292, startPoint y: 204, endPoint x: 295, endPoint y: 214, distance: 10.5
click at [292, 204] on span "**********" at bounding box center [299, 205] width 24 height 4
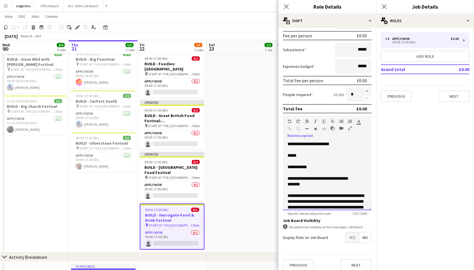
scroll to position [90, 0]
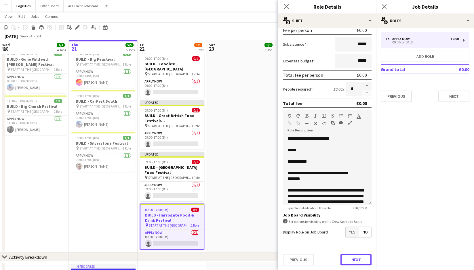
drag, startPoint x: 351, startPoint y: 261, endPoint x: 349, endPoint y: 214, distance: 47.0
click at [351, 261] on button "Next" at bounding box center [355, 260] width 31 height 12
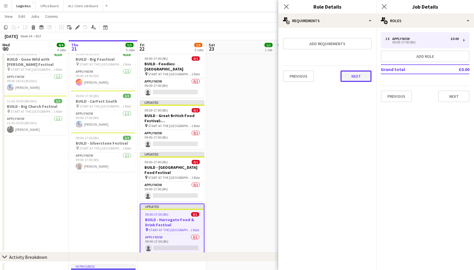
click at [353, 78] on button "Next" at bounding box center [355, 76] width 31 height 12
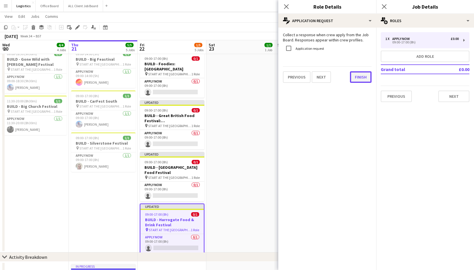
click at [361, 78] on button "Finish" at bounding box center [361, 77] width 22 height 12
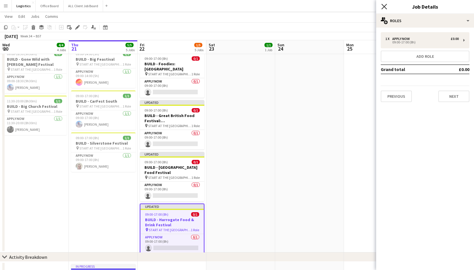
drag, startPoint x: 384, startPoint y: 3, endPoint x: 386, endPoint y: 9, distance: 6.3
click at [385, 8] on app-icon "Close pop-in" at bounding box center [384, 7] width 8 height 8
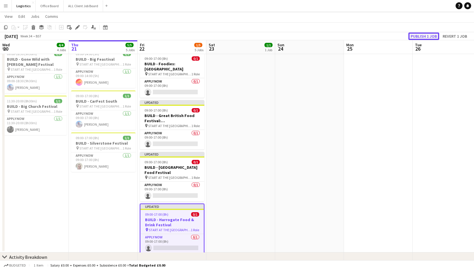
click at [420, 35] on button "Publish 1 job" at bounding box center [423, 36] width 31 height 7
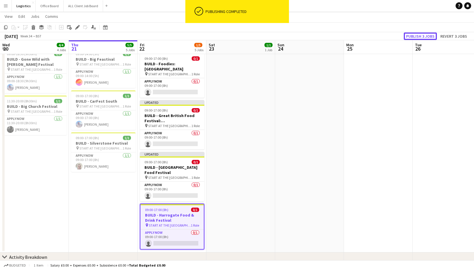
click at [420, 35] on button "Publish 3 jobs" at bounding box center [420, 36] width 33 height 7
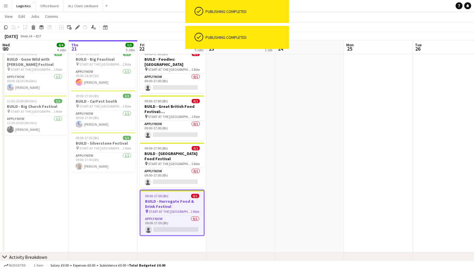
click at [217, 148] on app-date-cell at bounding box center [240, 149] width 69 height 207
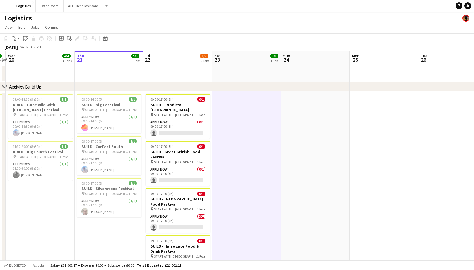
drag, startPoint x: 177, startPoint y: 129, endPoint x: 231, endPoint y: 122, distance: 55.0
click at [177, 129] on app-card-role "APPLY NOW 0/1 09:00-17:00 (8h) single-neutral-actions" at bounding box center [178, 129] width 64 height 20
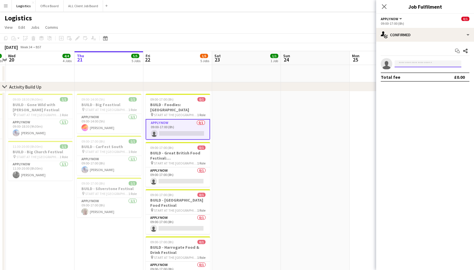
click at [418, 65] on input at bounding box center [427, 63] width 67 height 7
type input "***"
click at [423, 78] on span "[EMAIL_ADDRESS][DOMAIN_NAME]" at bounding box center [428, 76] width 58 height 5
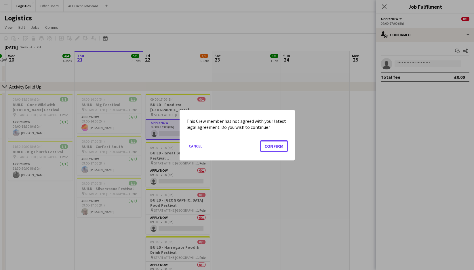
click at [270, 148] on button "Confirm" at bounding box center [274, 146] width 28 height 12
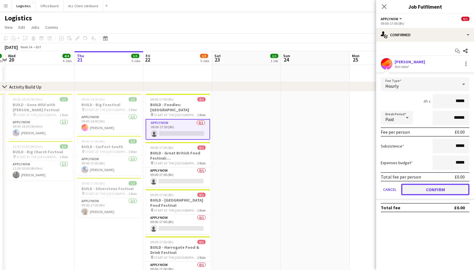
click at [431, 189] on button "Confirm" at bounding box center [435, 190] width 68 height 12
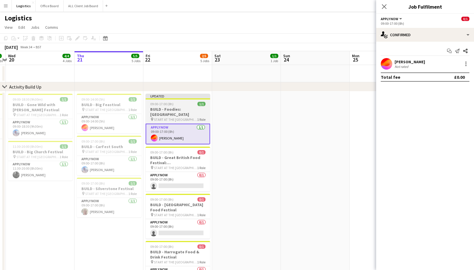
click at [169, 107] on h3 "BUILD - Foodies: [GEOGRAPHIC_DATA]" at bounding box center [178, 112] width 64 height 10
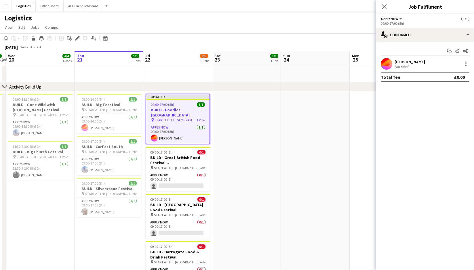
scroll to position [0, 132]
drag, startPoint x: 77, startPoint y: 39, endPoint x: 85, endPoint y: 40, distance: 8.2
click at [77, 39] on icon at bounding box center [77, 38] width 3 height 3
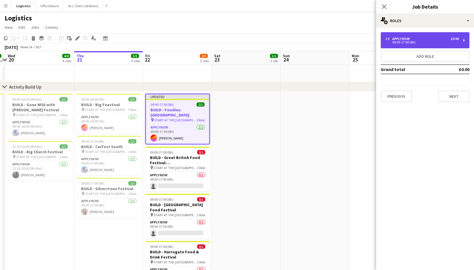
click at [419, 35] on div "1 x APPLY NOW £0.00 09:00-17:00 (8h)" at bounding box center [425, 40] width 89 height 16
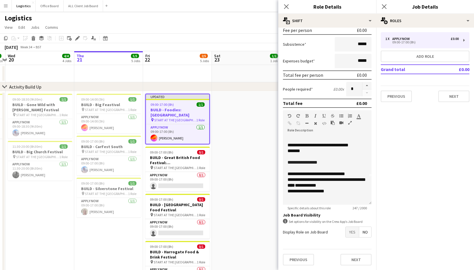
scroll to position [33, 0]
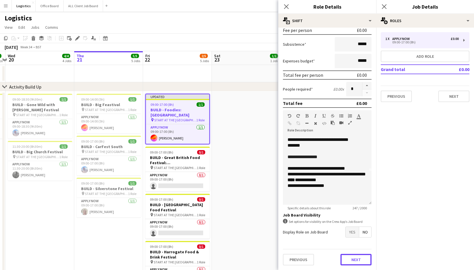
click at [347, 255] on button "Next" at bounding box center [355, 260] width 31 height 12
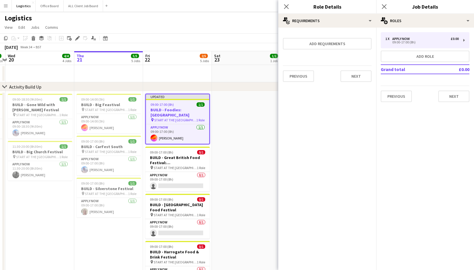
scroll to position [0, 0]
drag, startPoint x: 345, startPoint y: 83, endPoint x: 350, endPoint y: 79, distance: 6.2
click at [345, 83] on div "Previous Next" at bounding box center [327, 76] width 89 height 21
drag, startPoint x: 350, startPoint y: 85, endPoint x: 353, endPoint y: 83, distance: 4.1
click at [350, 86] on div "Previous Next" at bounding box center [327, 76] width 89 height 21
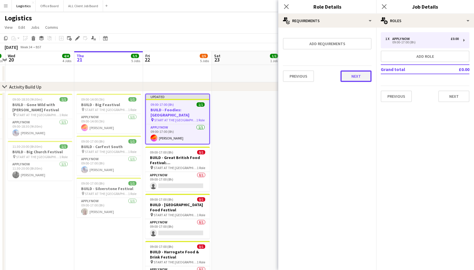
click at [353, 76] on button "Next" at bounding box center [355, 76] width 31 height 12
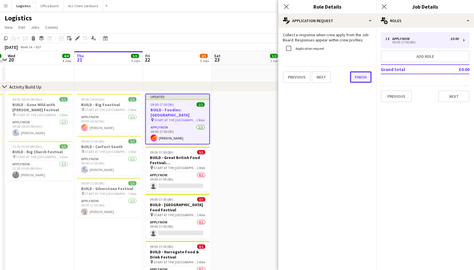
click at [363, 75] on button "Finish" at bounding box center [361, 77] width 22 height 12
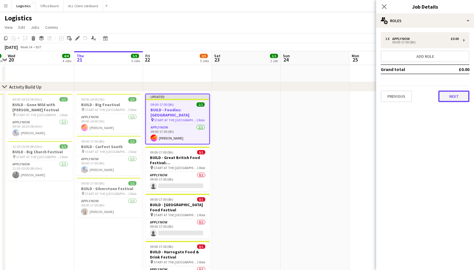
click at [450, 94] on button "Next" at bounding box center [453, 97] width 31 height 12
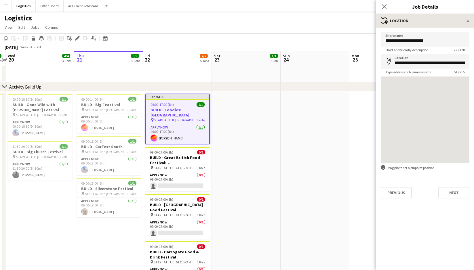
click at [385, 7] on icon "Close pop-in" at bounding box center [384, 6] width 5 height 5
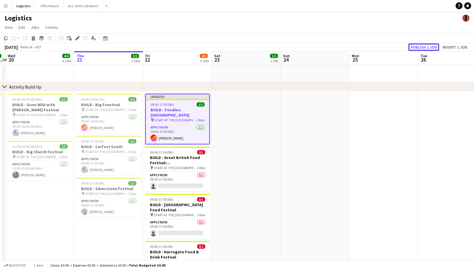
click at [425, 47] on button "Publish 1 job" at bounding box center [423, 46] width 31 height 7
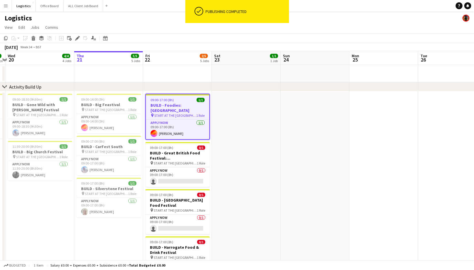
scroll to position [0, 0]
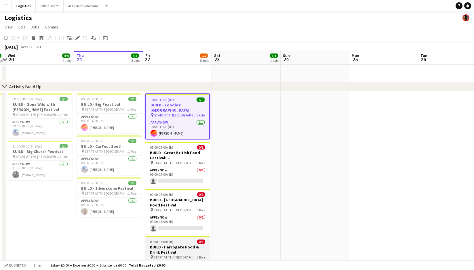
click at [174, 244] on h3 "BUILD - Harrogate Food & Drink Festival" at bounding box center [177, 249] width 64 height 10
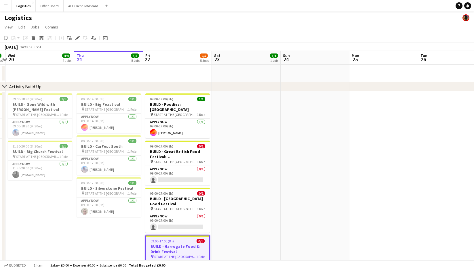
drag, startPoint x: 77, startPoint y: 38, endPoint x: 288, endPoint y: 79, distance: 214.9
click at [77, 38] on icon at bounding box center [77, 38] width 3 height 3
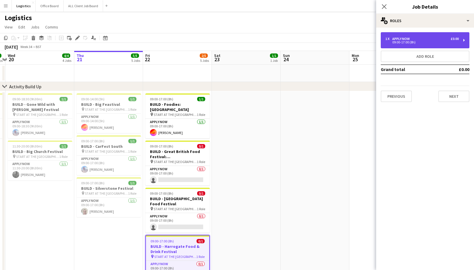
click at [407, 41] on div "09:00-17:00 (8h)" at bounding box center [421, 42] width 73 height 3
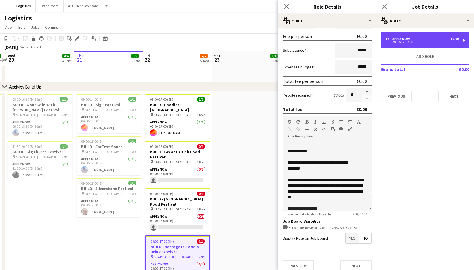
scroll to position [0, 0]
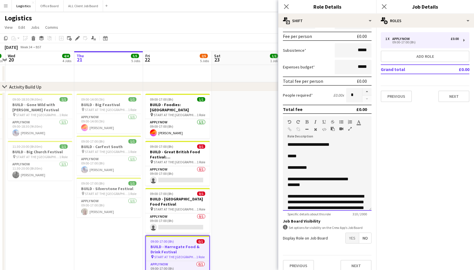
drag, startPoint x: 306, startPoint y: 155, endPoint x: 308, endPoint y: 158, distance: 4.1
click at [306, 155] on p "*****" at bounding box center [326, 156] width 79 height 6
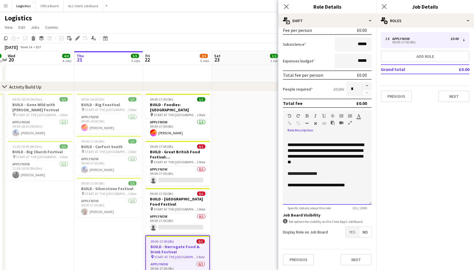
scroll to position [51, 0]
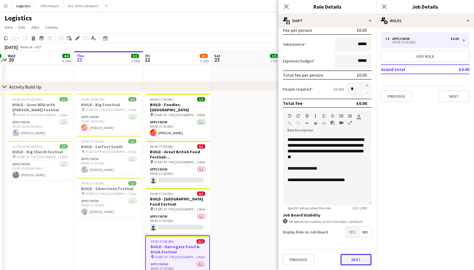
drag, startPoint x: 343, startPoint y: 258, endPoint x: 349, endPoint y: 234, distance: 25.0
click at [343, 258] on button "Next" at bounding box center [355, 260] width 31 height 12
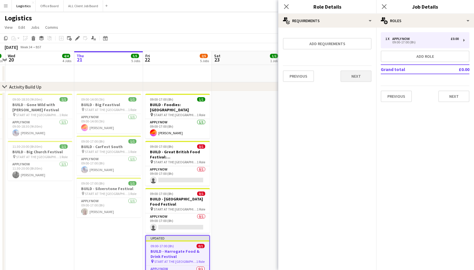
drag, startPoint x: 351, startPoint y: 83, endPoint x: 357, endPoint y: 75, distance: 10.9
click at [351, 83] on div "Previous Next" at bounding box center [327, 76] width 89 height 21
click at [360, 72] on button "Next" at bounding box center [355, 76] width 31 height 12
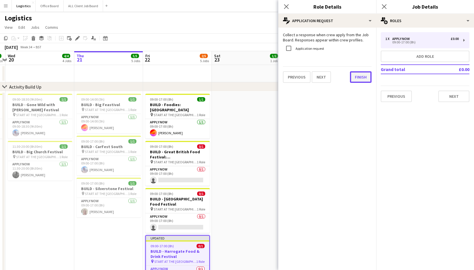
click at [364, 77] on button "Finish" at bounding box center [361, 77] width 22 height 12
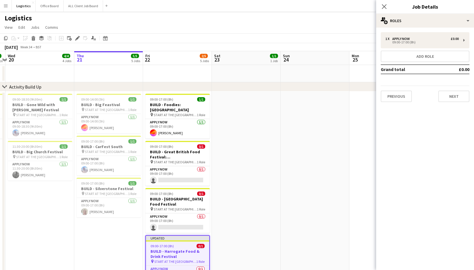
drag, startPoint x: 385, startPoint y: 7, endPoint x: 383, endPoint y: 41, distance: 33.7
click at [385, 8] on icon at bounding box center [384, 6] width 5 height 5
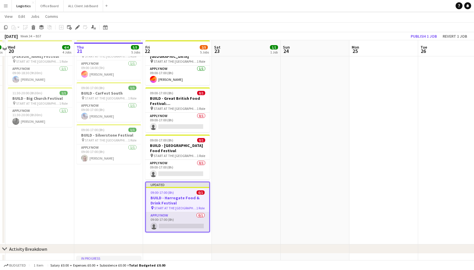
scroll to position [59, 0]
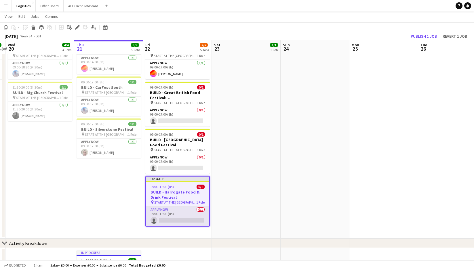
click at [181, 213] on app-card-role "APPLY NOW 0/1 09:00-17:00 (8h) single-neutral-actions" at bounding box center [177, 217] width 63 height 20
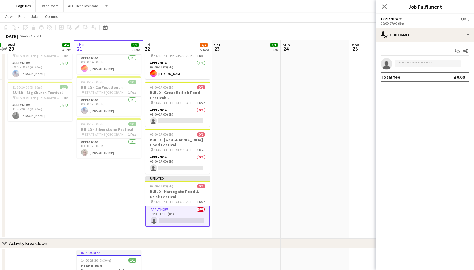
click at [399, 66] on input at bounding box center [427, 63] width 67 height 7
type input "******"
click at [409, 78] on span "[EMAIL_ADDRESS][DOMAIN_NAME]" at bounding box center [428, 76] width 58 height 5
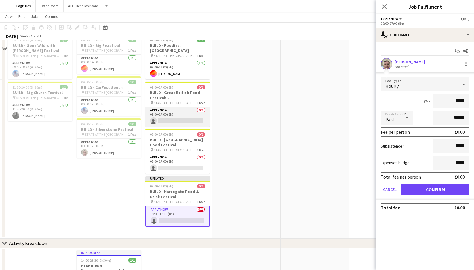
scroll to position [36, 0]
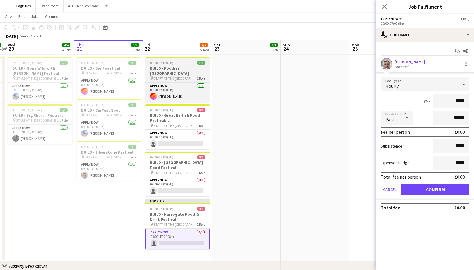
click at [171, 66] on h3 "BUILD - Foodies: [GEOGRAPHIC_DATA]" at bounding box center [177, 71] width 64 height 10
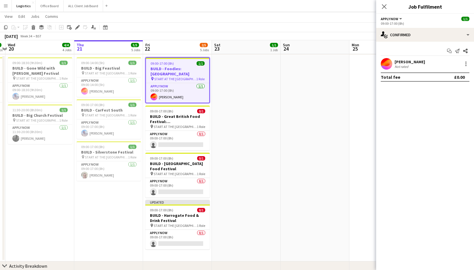
drag, startPoint x: 77, startPoint y: 28, endPoint x: 128, endPoint y: 33, distance: 51.2
click at [77, 28] on icon at bounding box center [77, 27] width 3 height 3
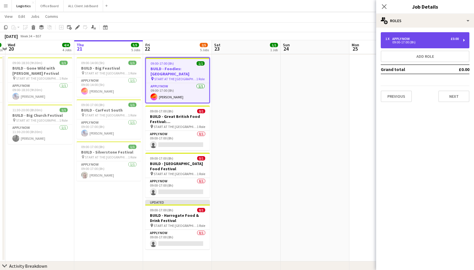
click at [406, 42] on div "09:00-17:00 (8h)" at bounding box center [421, 42] width 73 height 3
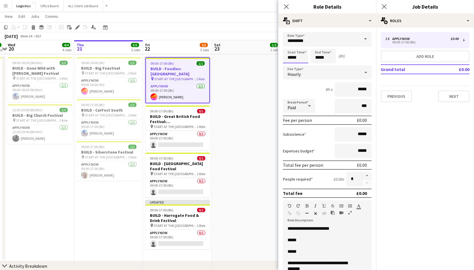
click at [300, 59] on input "*****" at bounding box center [295, 56] width 25 height 14
click at [302, 44] on div at bounding box center [301, 46] width 12 height 6
type input "*****"
click at [302, 44] on div at bounding box center [301, 46] width 12 height 6
click at [328, 58] on input "*****" at bounding box center [322, 56] width 25 height 14
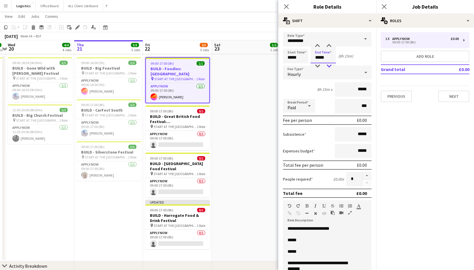
click at [328, 65] on div at bounding box center [329, 66] width 12 height 6
click at [315, 66] on div at bounding box center [317, 66] width 12 height 6
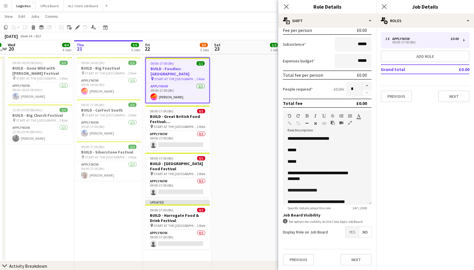
scroll to position [0, 0]
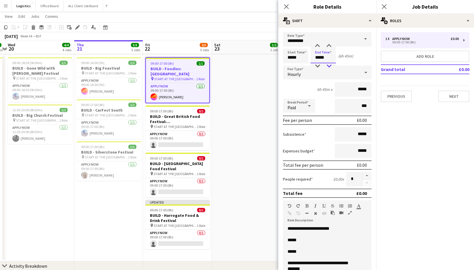
click at [328, 67] on div at bounding box center [329, 66] width 12 height 6
type input "*****"
click at [329, 66] on div at bounding box center [329, 66] width 12 height 6
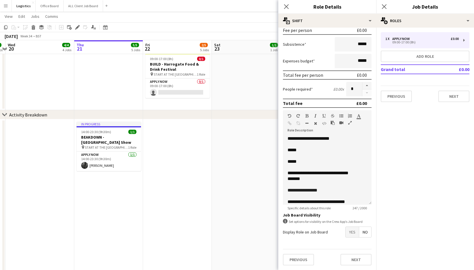
scroll to position [33, 0]
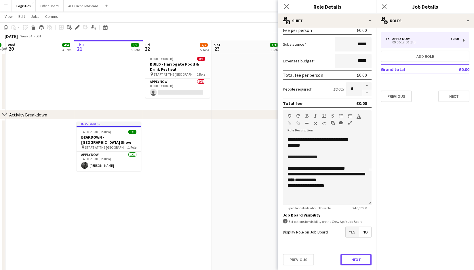
click at [356, 259] on button "Next" at bounding box center [355, 260] width 31 height 12
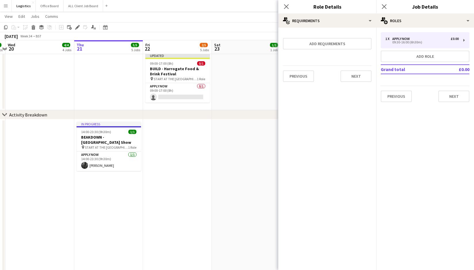
scroll to position [0, 0]
click at [355, 79] on button "Next" at bounding box center [355, 76] width 31 height 12
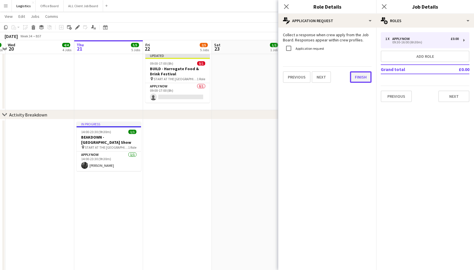
click at [361, 78] on button "Finish" at bounding box center [361, 77] width 22 height 12
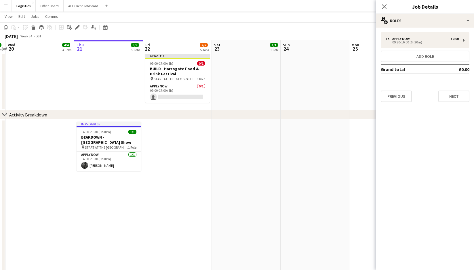
drag, startPoint x: 385, startPoint y: 6, endPoint x: 389, endPoint y: 8, distance: 4.2
click at [386, 7] on icon "Close pop-in" at bounding box center [384, 6] width 5 height 5
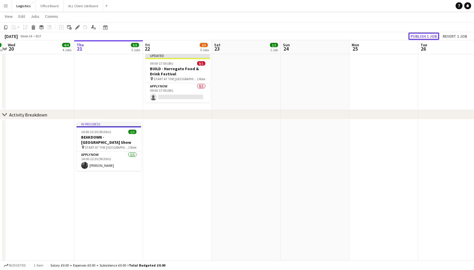
click at [427, 37] on button "Publish 1 job" at bounding box center [423, 36] width 31 height 7
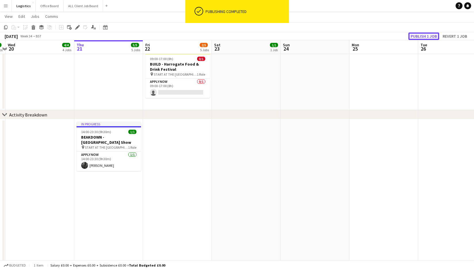
click at [427, 37] on button "Publish 1 job" at bounding box center [423, 36] width 31 height 7
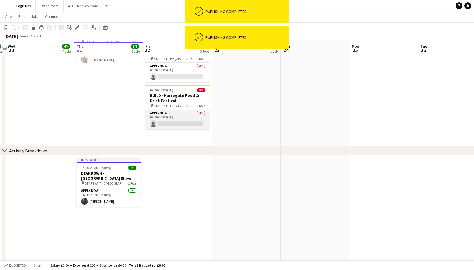
scroll to position [149, 0]
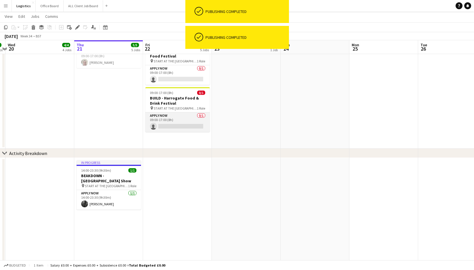
drag, startPoint x: 172, startPoint y: 125, endPoint x: 175, endPoint y: 124, distance: 3.5
click at [171, 125] on app-card-role "APPLY NOW 0/1 09:00-17:00 (8h) single-neutral-actions" at bounding box center [177, 122] width 64 height 20
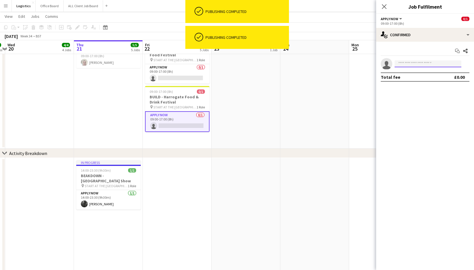
click at [406, 65] on input at bounding box center [427, 63] width 67 height 7
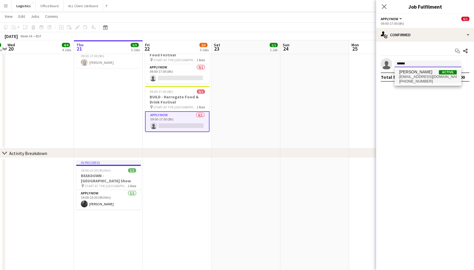
type input "******"
click at [412, 79] on span "[PHONE_NUMBER]" at bounding box center [428, 81] width 58 height 5
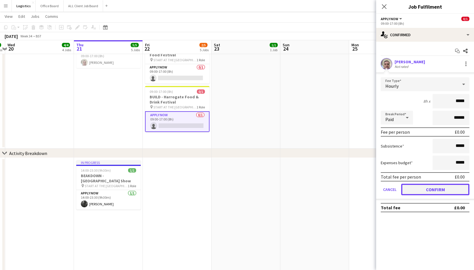
click at [430, 188] on button "Confirm" at bounding box center [435, 190] width 68 height 12
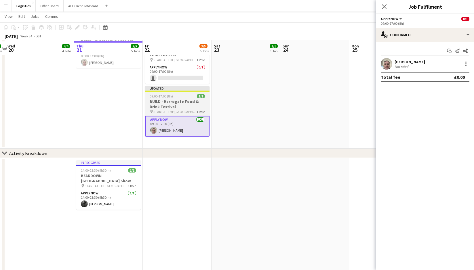
scroll to position [150, 0]
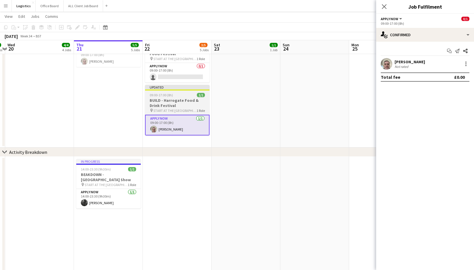
drag, startPoint x: 170, startPoint y: 96, endPoint x: 174, endPoint y: 100, distance: 4.9
click at [170, 98] on h3 "BUILD - Harrogate Food & Drink Festival" at bounding box center [177, 103] width 64 height 10
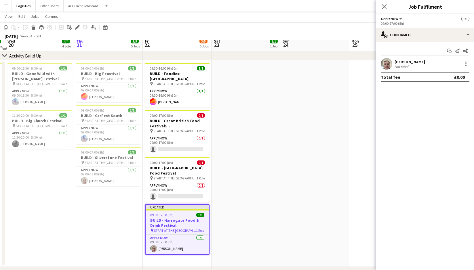
scroll to position [18, 0]
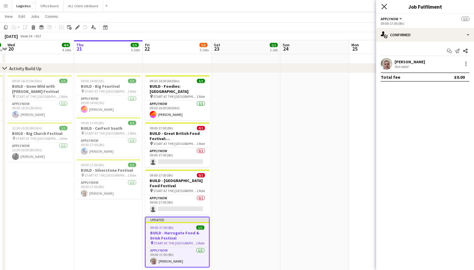
drag, startPoint x: 386, startPoint y: 7, endPoint x: 419, endPoint y: 40, distance: 47.2
click at [386, 7] on icon "Close pop-in" at bounding box center [384, 6] width 5 height 5
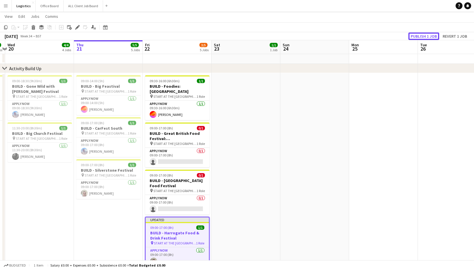
click at [420, 36] on button "Publish 1 job" at bounding box center [423, 36] width 31 height 7
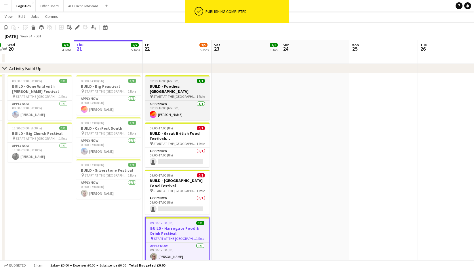
click at [175, 86] on h3 "BUILD - Foodies: [GEOGRAPHIC_DATA]" at bounding box center [177, 89] width 64 height 10
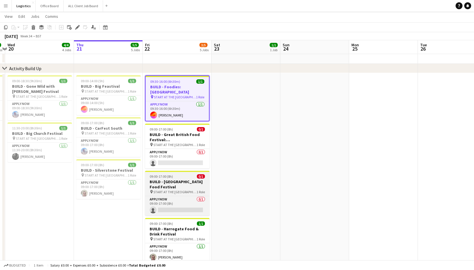
click at [180, 179] on h3 "BUILD - [GEOGRAPHIC_DATA] Food Festival" at bounding box center [177, 184] width 64 height 10
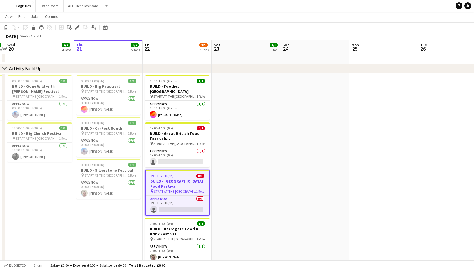
scroll to position [0, 133]
drag, startPoint x: 77, startPoint y: 28, endPoint x: 93, endPoint y: 38, distance: 19.1
click at [77, 28] on icon at bounding box center [77, 27] width 3 height 3
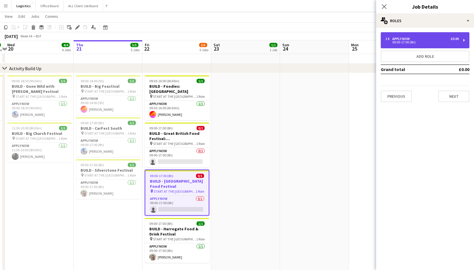
click at [403, 41] on div "09:00-17:00 (8h)" at bounding box center [421, 42] width 73 height 3
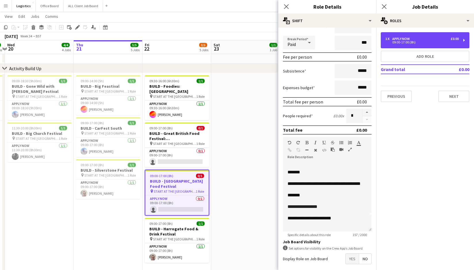
scroll to position [64, 0]
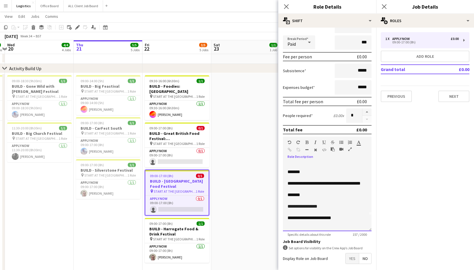
click at [305, 195] on p "*******" at bounding box center [326, 195] width 79 height 6
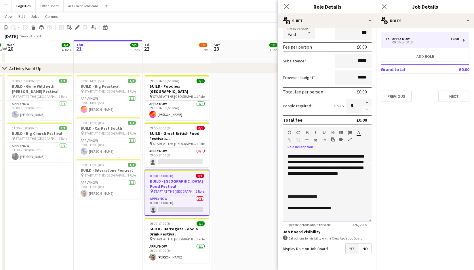
click at [291, 208] on span "**********" at bounding box center [299, 208] width 24 height 4
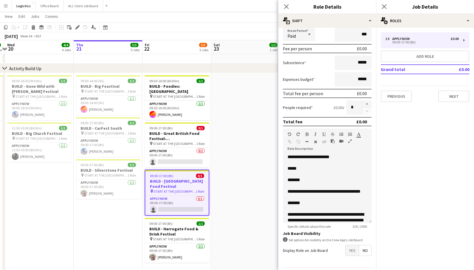
scroll to position [0, 0]
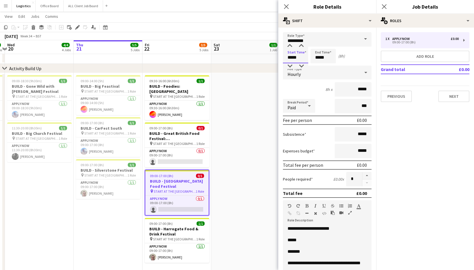
click at [288, 58] on input "*****" at bounding box center [295, 56] width 25 height 14
click at [288, 47] on div at bounding box center [290, 46] width 12 height 6
click at [289, 47] on div at bounding box center [290, 46] width 12 height 6
click at [302, 45] on div at bounding box center [301, 46] width 12 height 6
type input "*****"
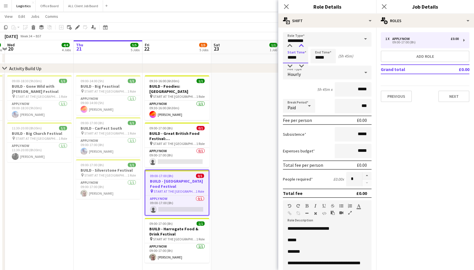
click at [302, 45] on div at bounding box center [301, 46] width 12 height 6
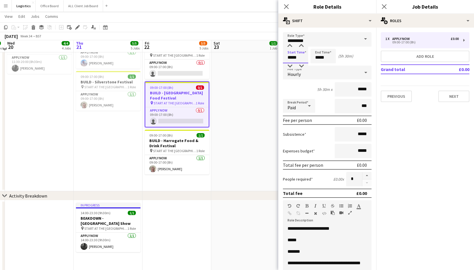
scroll to position [104, 0]
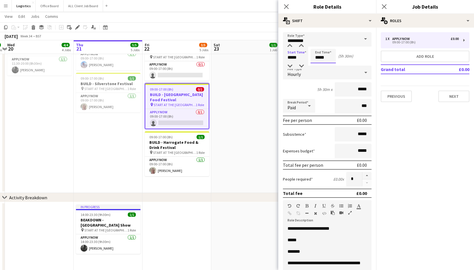
click at [328, 58] on input "*****" at bounding box center [322, 56] width 25 height 14
click at [318, 66] on div at bounding box center [317, 66] width 12 height 6
click at [317, 45] on div at bounding box center [317, 46] width 12 height 6
type input "*****"
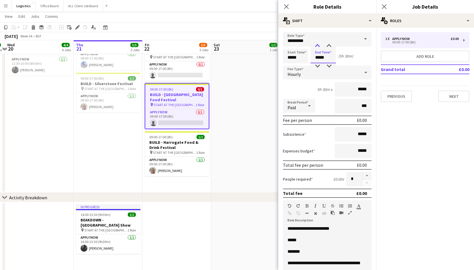
click at [317, 45] on div at bounding box center [317, 46] width 12 height 6
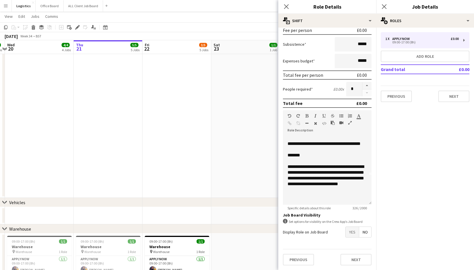
scroll to position [56, 0]
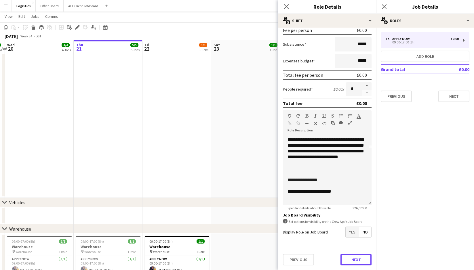
drag, startPoint x: 352, startPoint y: 262, endPoint x: 353, endPoint y: 256, distance: 6.1
click at [352, 262] on button "Next" at bounding box center [355, 260] width 31 height 12
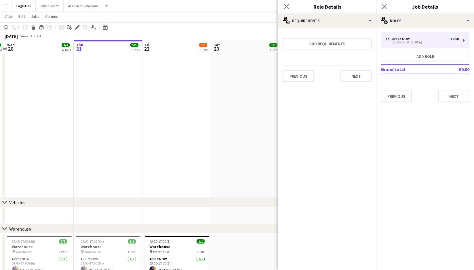
click at [353, 85] on div "Previous Next" at bounding box center [327, 76] width 89 height 21
click at [356, 79] on button "Next" at bounding box center [355, 76] width 31 height 12
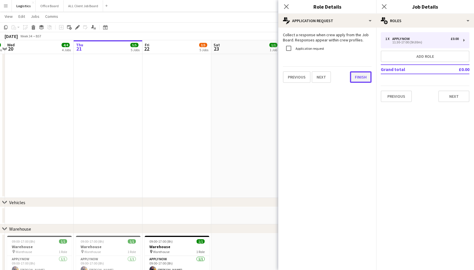
click at [360, 76] on button "Finish" at bounding box center [361, 77] width 22 height 12
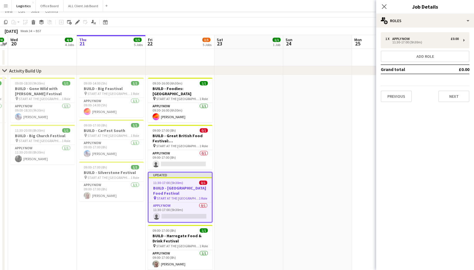
scroll to position [8, 0]
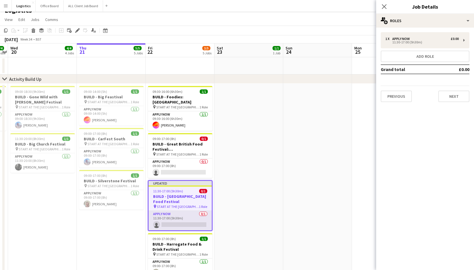
click at [176, 217] on app-card-role "APPLY NOW 0/1 11:30-17:00 (5h30m) single-neutral-actions" at bounding box center [179, 221] width 63 height 20
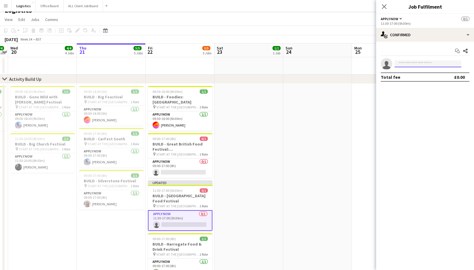
click at [401, 63] on input at bounding box center [427, 63] width 67 height 7
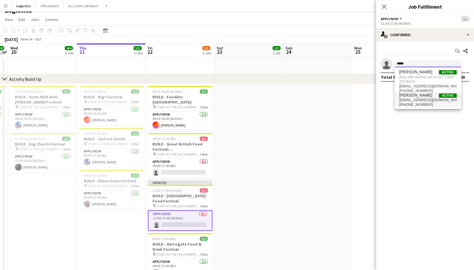
type input "*****"
click at [416, 103] on span "[PHONE_NUMBER]" at bounding box center [428, 104] width 58 height 5
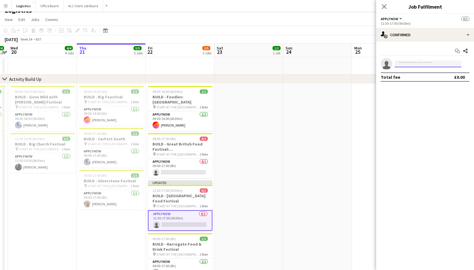
scroll to position [0, 0]
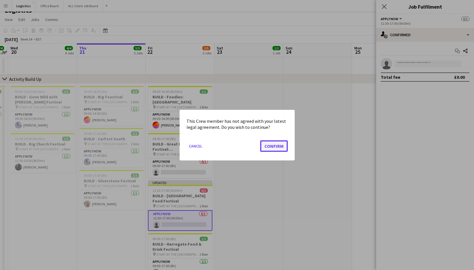
click at [269, 145] on button "Confirm" at bounding box center [274, 146] width 28 height 12
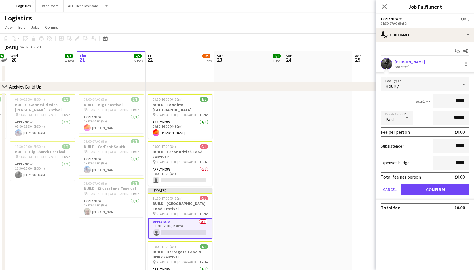
scroll to position [8, 0]
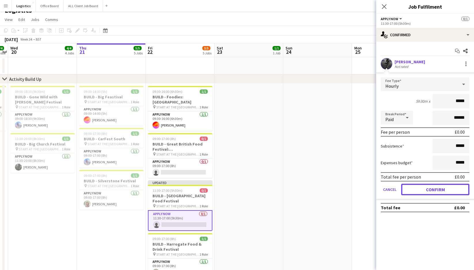
drag, startPoint x: 437, startPoint y: 190, endPoint x: 415, endPoint y: 155, distance: 41.8
click at [437, 190] on button "Confirm" at bounding box center [435, 190] width 68 height 12
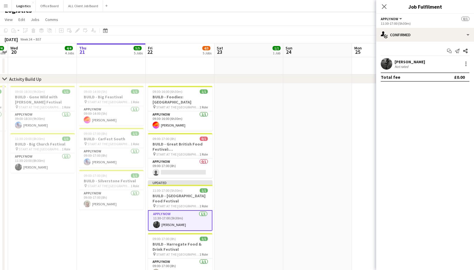
click at [385, 6] on icon "Close pop-in" at bounding box center [384, 6] width 5 height 5
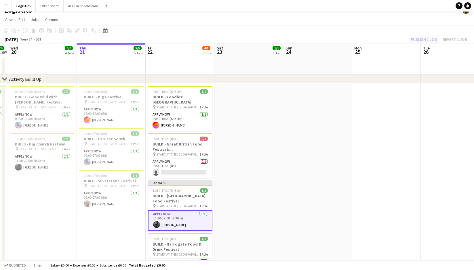
drag, startPoint x: 416, startPoint y: 40, endPoint x: 422, endPoint y: 39, distance: 5.5
click at [416, 40] on div "Publish 1 job Revert 1 job" at bounding box center [439, 39] width 70 height 7
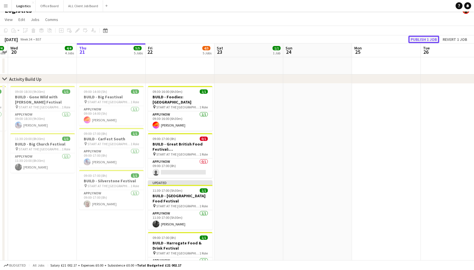
click at [422, 39] on button "Publish 1 job" at bounding box center [423, 39] width 31 height 7
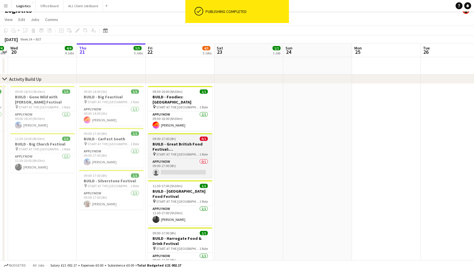
click at [180, 142] on h3 "BUILD - Great British Food Festival: [GEOGRAPHIC_DATA]" at bounding box center [180, 147] width 64 height 10
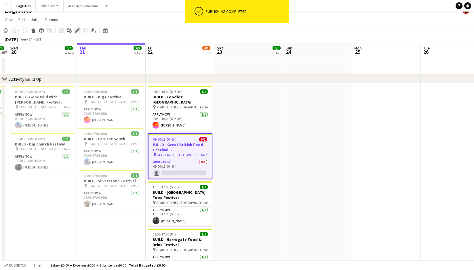
click at [77, 30] on icon at bounding box center [77, 30] width 3 height 3
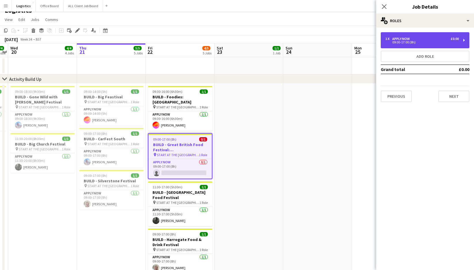
click at [417, 41] on div "09:00-17:00 (8h)" at bounding box center [421, 42] width 73 height 3
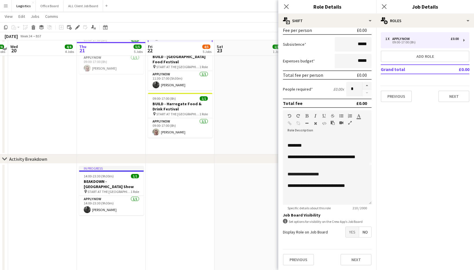
scroll to position [152, 0]
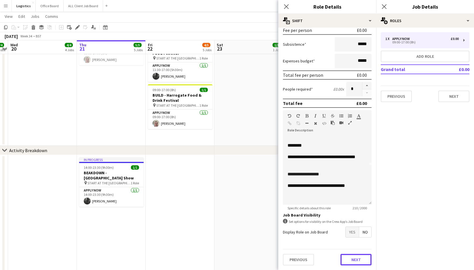
drag, startPoint x: 354, startPoint y: 260, endPoint x: 350, endPoint y: 165, distance: 95.0
click at [354, 259] on button "Next" at bounding box center [355, 260] width 31 height 12
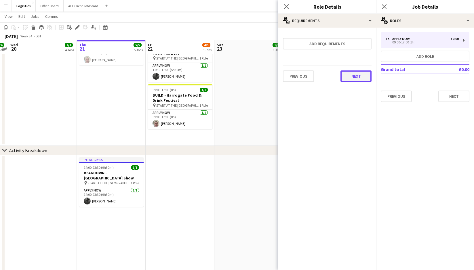
drag, startPoint x: 358, startPoint y: 79, endPoint x: 364, endPoint y: 83, distance: 6.7
click at [358, 79] on button "Next" at bounding box center [355, 76] width 31 height 12
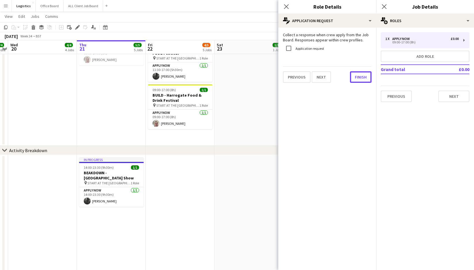
drag, startPoint x: 360, startPoint y: 78, endPoint x: 333, endPoint y: 86, distance: 28.6
click at [360, 78] on button "Finish" at bounding box center [361, 77] width 22 height 12
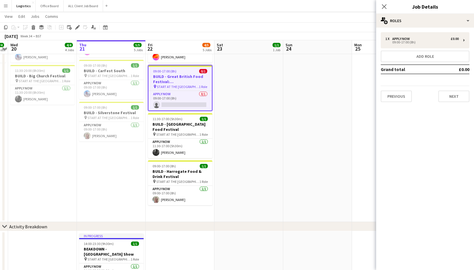
scroll to position [76, 0]
drag, startPoint x: 177, startPoint y: 98, endPoint x: 196, endPoint y: 98, distance: 19.3
click at [177, 98] on app-card-role "APPLY NOW 0/1 09:00-17:00 (8h) single-neutral-actions" at bounding box center [179, 101] width 63 height 20
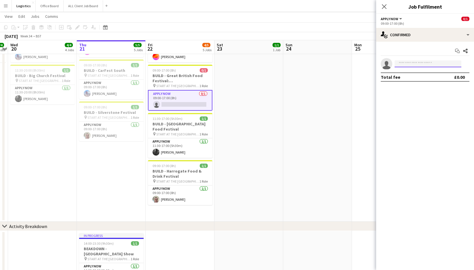
click at [404, 65] on input at bounding box center [427, 63] width 67 height 7
type input "**********"
click at [409, 74] on span "[PERSON_NAME]" at bounding box center [415, 72] width 33 height 5
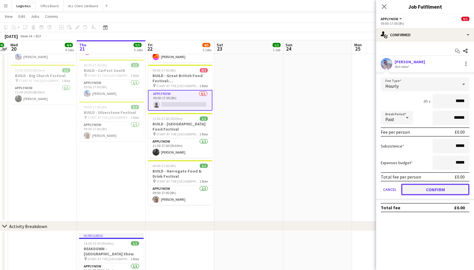
click at [432, 191] on button "Confirm" at bounding box center [435, 190] width 68 height 12
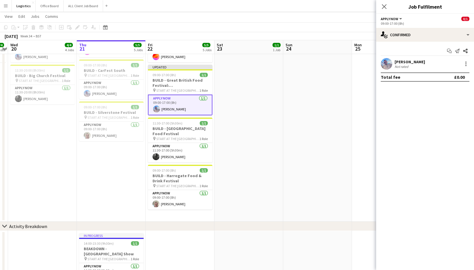
click at [384, 6] on icon at bounding box center [384, 6] width 5 height 5
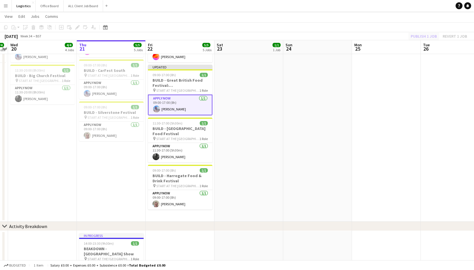
click at [421, 35] on div "Publish 1 job Revert 1 job" at bounding box center [439, 36] width 70 height 7
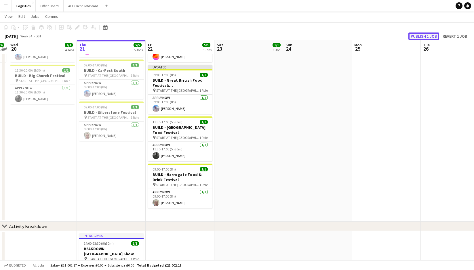
click at [422, 36] on button "Publish 1 job" at bounding box center [423, 36] width 31 height 7
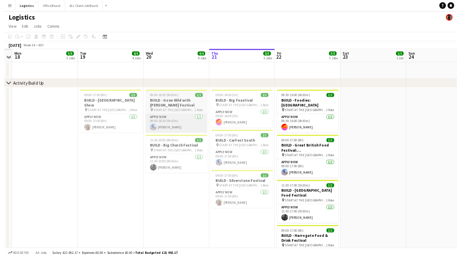
scroll to position [0, 129]
